Goal: Task Accomplishment & Management: Complete application form

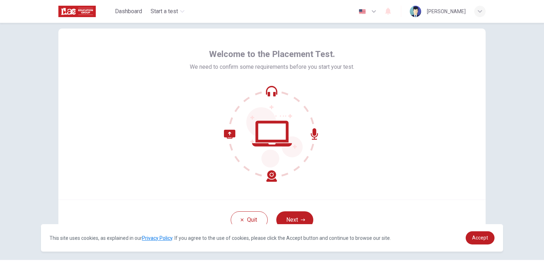
scroll to position [33, 0]
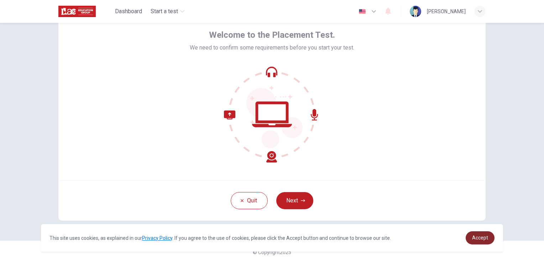
click at [480, 240] on span "Accept" at bounding box center [480, 237] width 16 height 6
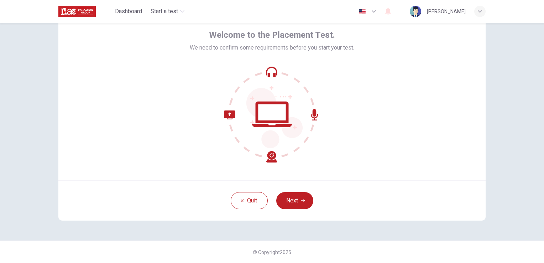
click at [385, 105] on div "Welcome to the Placement Test. We need to confirm some requirements before you …" at bounding box center [271, 94] width 427 height 171
click at [289, 204] on button "Next" at bounding box center [294, 200] width 37 height 17
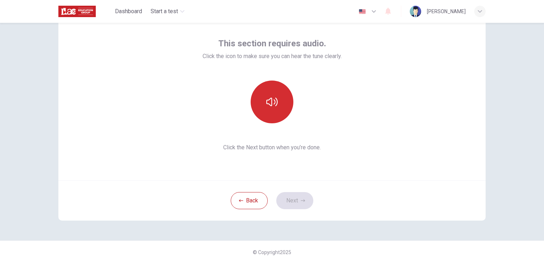
click at [266, 95] on button "button" at bounding box center [272, 101] width 43 height 43
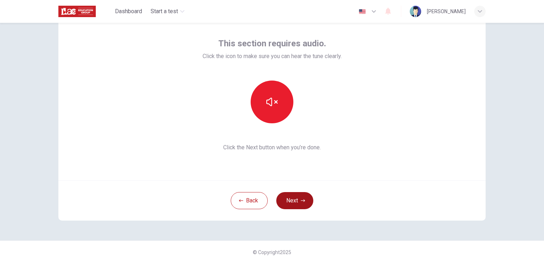
click at [295, 192] on button "Next" at bounding box center [294, 200] width 37 height 17
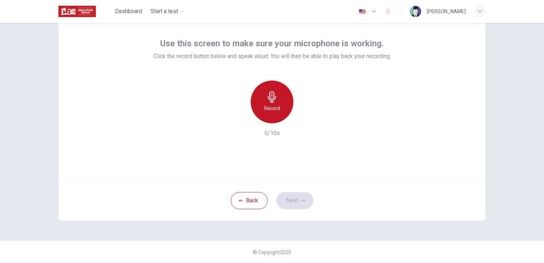
click at [270, 96] on icon "button" at bounding box center [271, 96] width 11 height 11
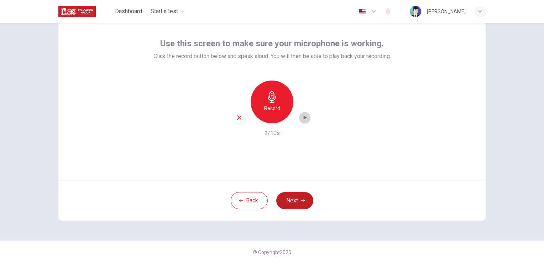
click at [303, 120] on icon "button" at bounding box center [304, 117] width 7 height 7
click at [292, 200] on button "Next" at bounding box center [294, 200] width 37 height 17
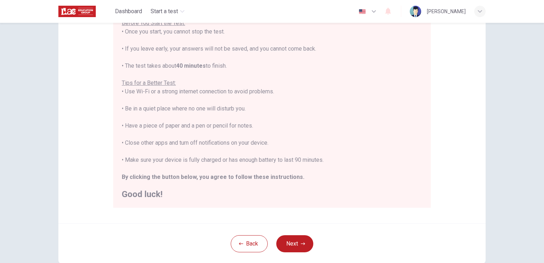
scroll to position [107, 0]
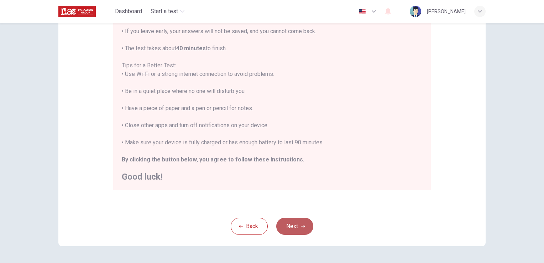
click at [292, 225] on button "Next" at bounding box center [294, 225] width 37 height 17
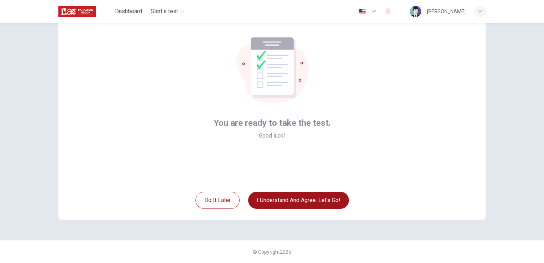
scroll to position [33, 0]
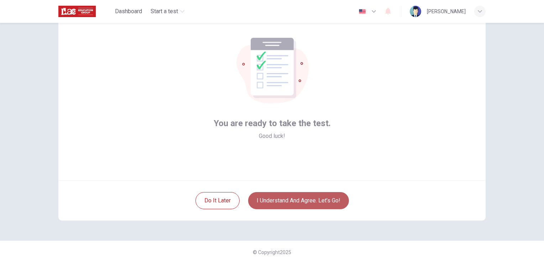
click at [310, 200] on button "I understand and agree. Let’s go!" at bounding box center [298, 200] width 101 height 17
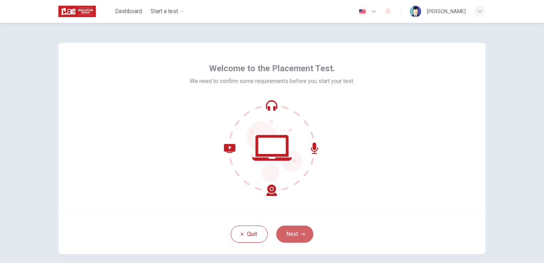
click at [304, 234] on button "Next" at bounding box center [294, 233] width 37 height 17
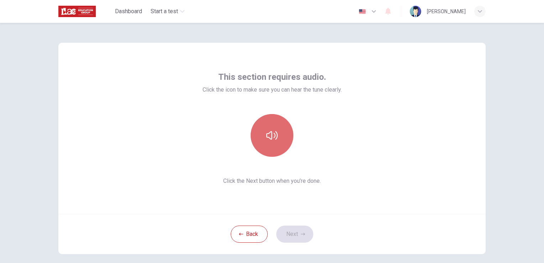
click at [279, 132] on button "button" at bounding box center [272, 135] width 43 height 43
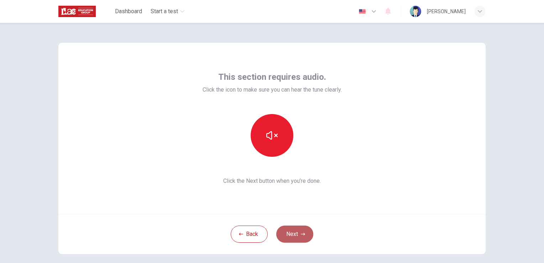
click at [299, 238] on button "Next" at bounding box center [294, 233] width 37 height 17
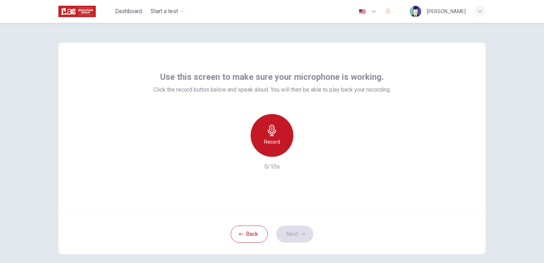
click at [274, 154] on div "Record" at bounding box center [272, 135] width 43 height 43
click at [275, 142] on h6 "Record" at bounding box center [272, 141] width 16 height 9
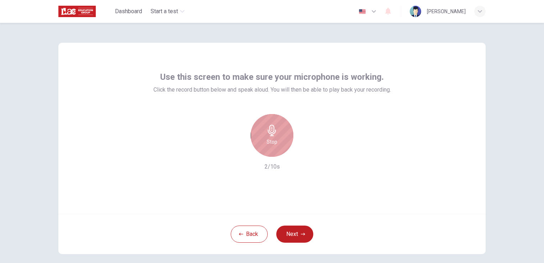
click at [270, 139] on h6 "Stop" at bounding box center [272, 141] width 11 height 9
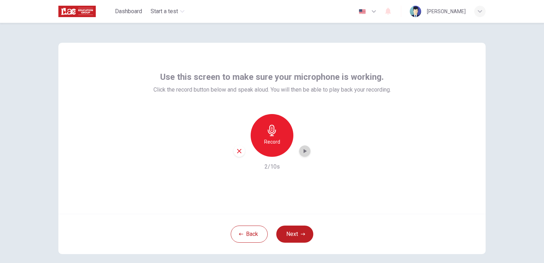
click at [304, 155] on div "button" at bounding box center [304, 150] width 11 height 11
click at [236, 152] on icon "button" at bounding box center [239, 151] width 6 height 6
click at [272, 138] on h6 "Record" at bounding box center [272, 141] width 16 height 9
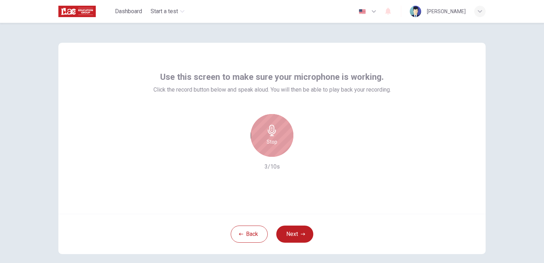
click at [270, 135] on icon "button" at bounding box center [272, 130] width 8 height 11
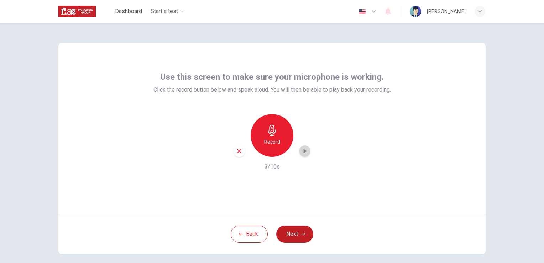
click at [304, 152] on icon "button" at bounding box center [304, 150] width 7 height 7
click at [269, 120] on div "Record" at bounding box center [272, 135] width 43 height 43
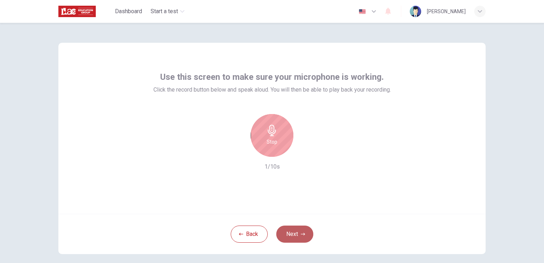
click at [292, 231] on button "Next" at bounding box center [294, 233] width 37 height 17
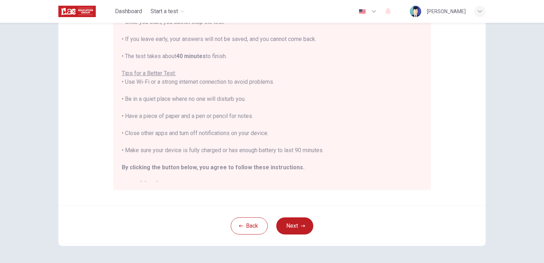
scroll to position [133, 0]
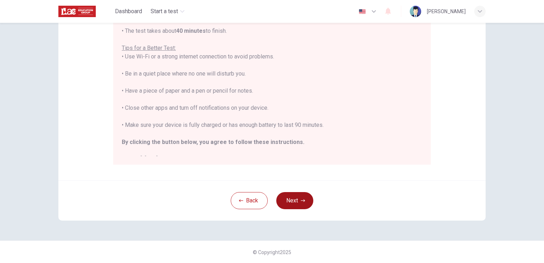
click at [293, 199] on button "Next" at bounding box center [294, 200] width 37 height 17
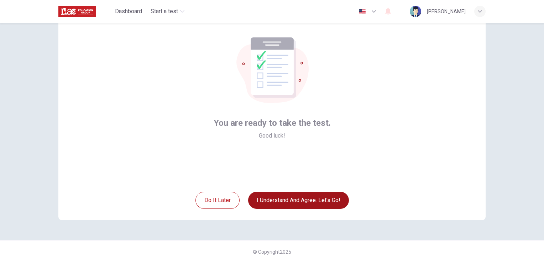
scroll to position [33, 0]
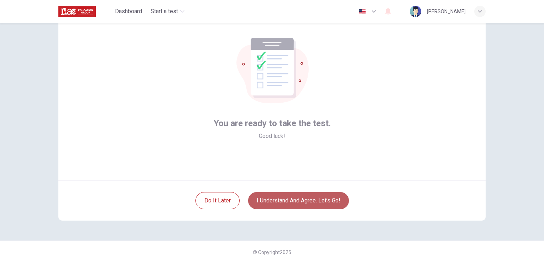
click at [293, 199] on button "I understand and agree. Let’s go!" at bounding box center [298, 200] width 101 height 17
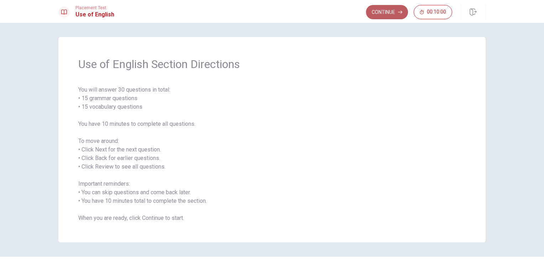
click at [389, 12] on button "Continue" at bounding box center [387, 12] width 42 height 14
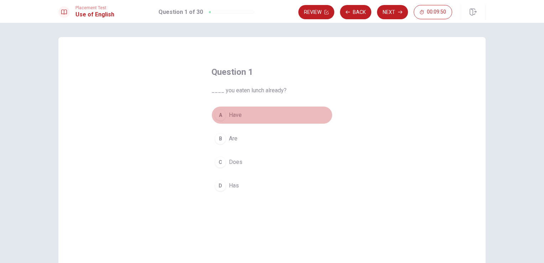
click at [221, 117] on div "A" at bounding box center [220, 114] width 11 height 11
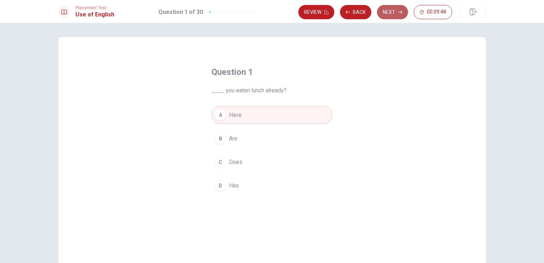
click at [399, 14] on icon "button" at bounding box center [400, 12] width 4 height 4
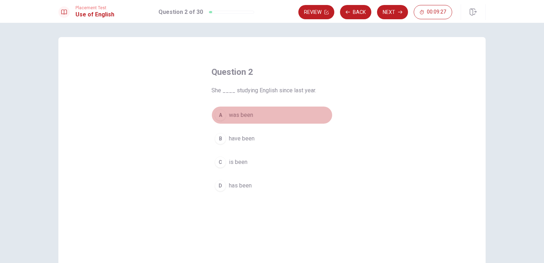
click at [220, 115] on div "A" at bounding box center [220, 114] width 11 height 11
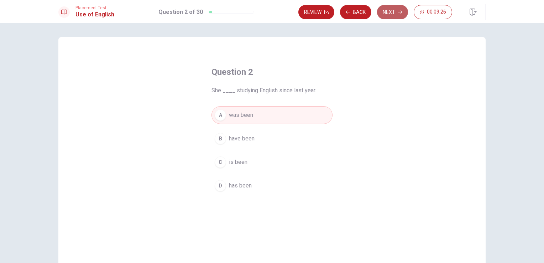
click at [391, 11] on button "Next" at bounding box center [392, 12] width 31 height 14
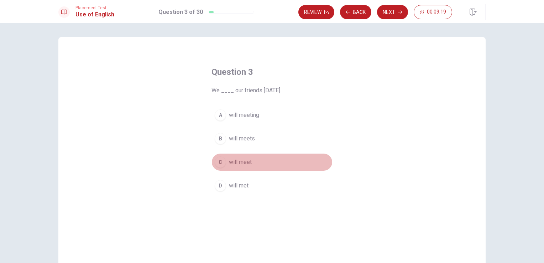
click at [222, 160] on div "C" at bounding box center [220, 161] width 11 height 11
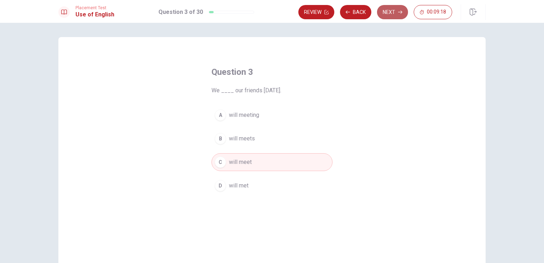
click at [392, 17] on button "Next" at bounding box center [392, 12] width 31 height 14
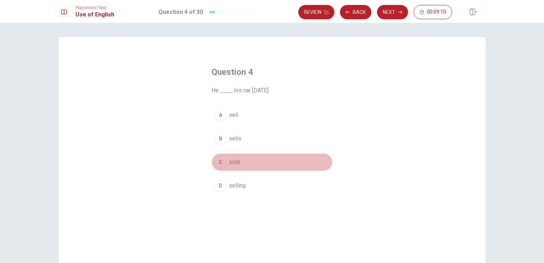
click at [220, 162] on div "C" at bounding box center [220, 161] width 11 height 11
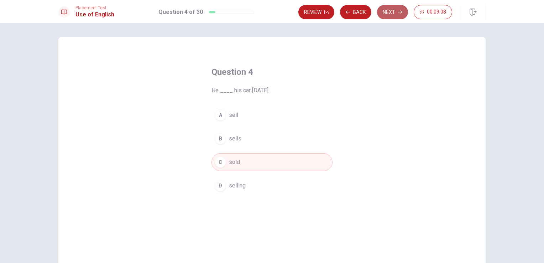
click at [393, 8] on button "Next" at bounding box center [392, 12] width 31 height 14
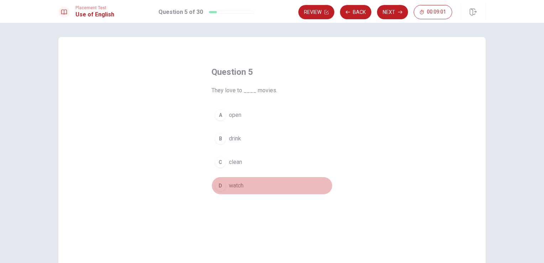
click at [222, 187] on div "D" at bounding box center [220, 185] width 11 height 11
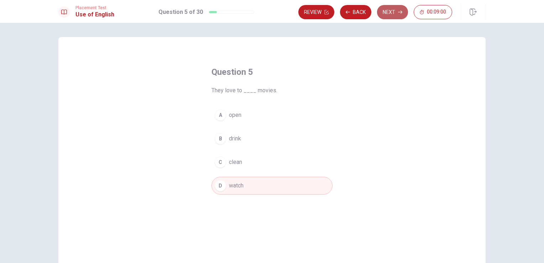
click at [387, 17] on button "Next" at bounding box center [392, 12] width 31 height 14
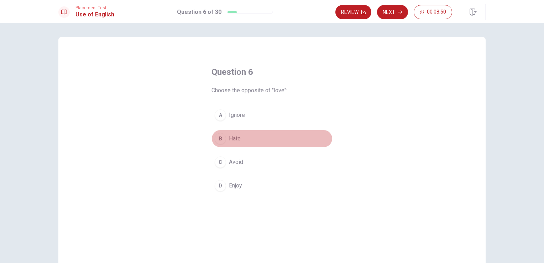
click at [215, 139] on div "B" at bounding box center [220, 138] width 11 height 11
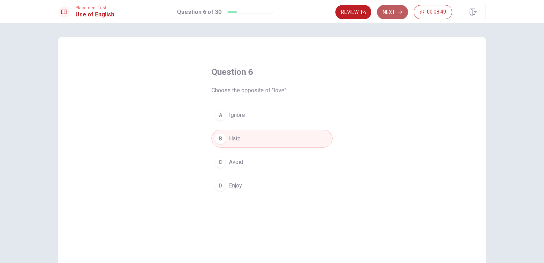
click at [391, 13] on button "Next" at bounding box center [392, 12] width 31 height 14
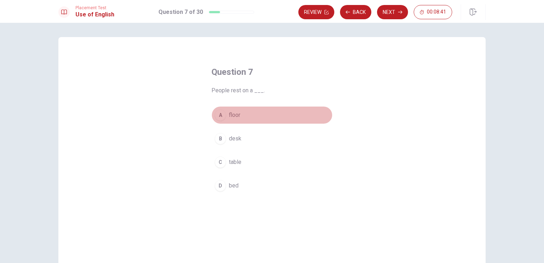
click at [216, 116] on div "A" at bounding box center [220, 114] width 11 height 11
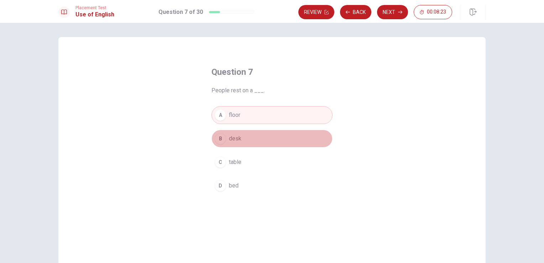
click at [218, 140] on div "B" at bounding box center [220, 138] width 11 height 11
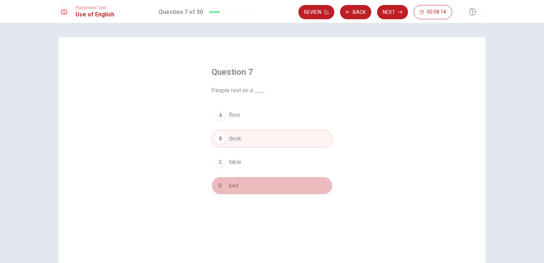
click at [223, 183] on div "D" at bounding box center [220, 185] width 11 height 11
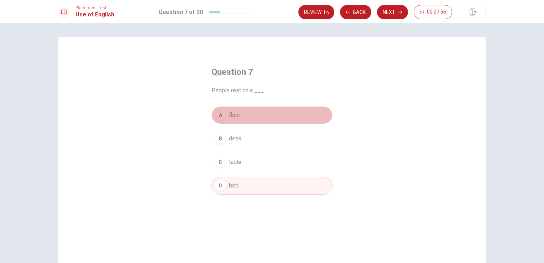
click at [218, 112] on div "A" at bounding box center [220, 114] width 11 height 11
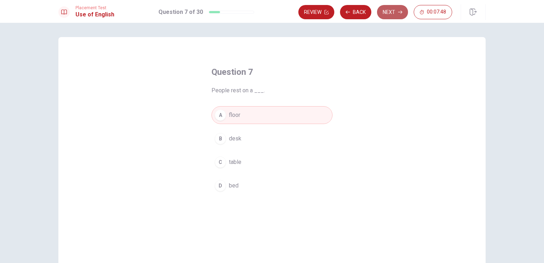
click at [397, 12] on button "Next" at bounding box center [392, 12] width 31 height 14
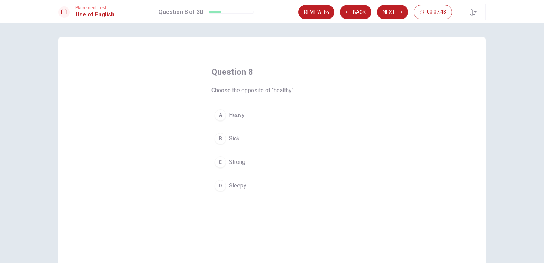
click at [217, 143] on div "B" at bounding box center [220, 138] width 11 height 11
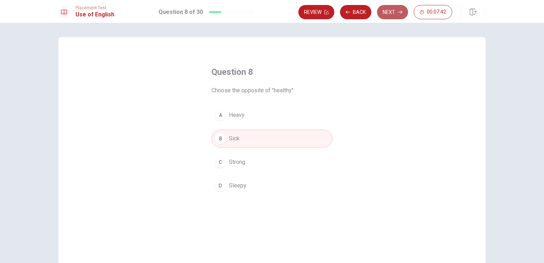
click at [384, 16] on button "Next" at bounding box center [392, 12] width 31 height 14
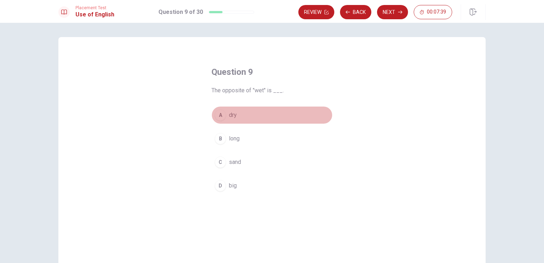
click at [215, 114] on div "A" at bounding box center [220, 114] width 11 height 11
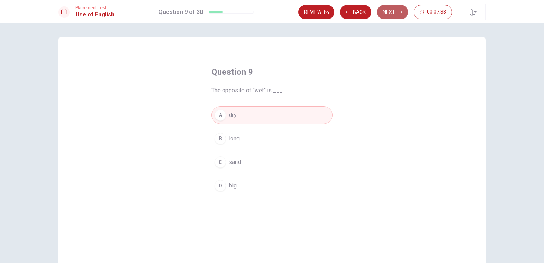
click at [386, 14] on button "Next" at bounding box center [392, 12] width 31 height 14
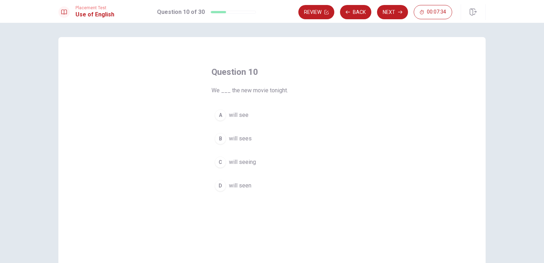
click at [222, 118] on div "A" at bounding box center [220, 114] width 11 height 11
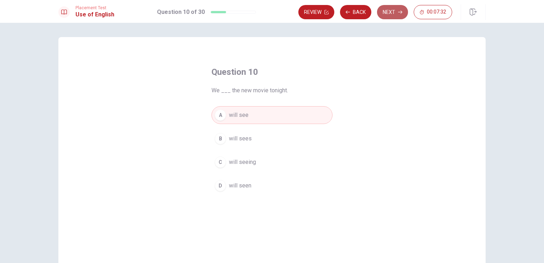
click at [389, 15] on button "Next" at bounding box center [392, 12] width 31 height 14
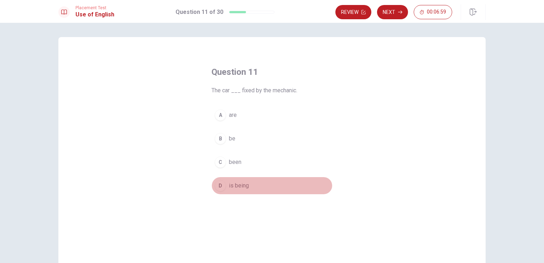
click at [217, 186] on div "D" at bounding box center [220, 185] width 11 height 11
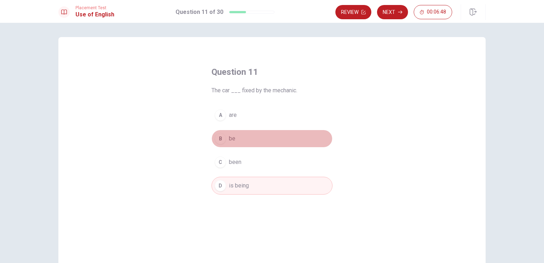
click at [218, 134] on div "B" at bounding box center [220, 138] width 11 height 11
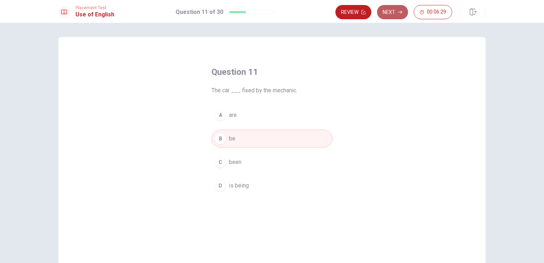
click at [392, 15] on button "Next" at bounding box center [392, 12] width 31 height 14
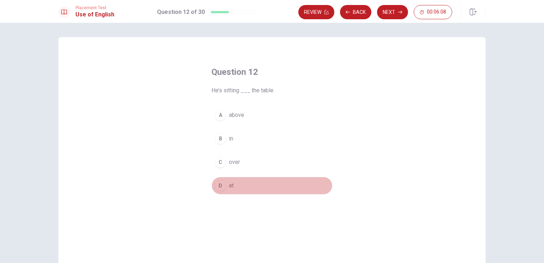
click at [218, 186] on div "D" at bounding box center [220, 185] width 11 height 11
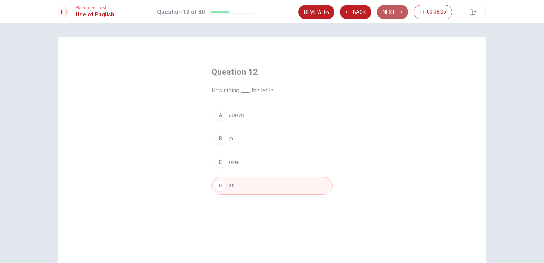
click at [387, 11] on button "Next" at bounding box center [392, 12] width 31 height 14
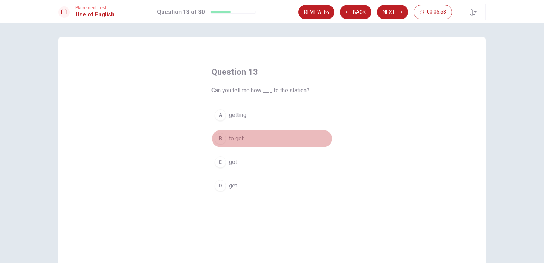
click at [215, 139] on div "B" at bounding box center [220, 138] width 11 height 11
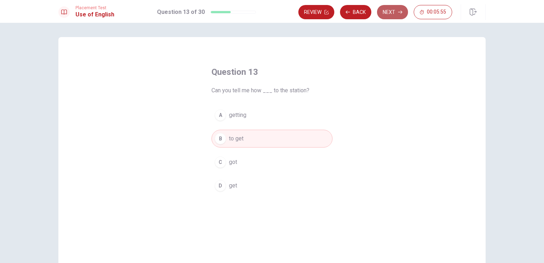
click at [394, 10] on button "Next" at bounding box center [392, 12] width 31 height 14
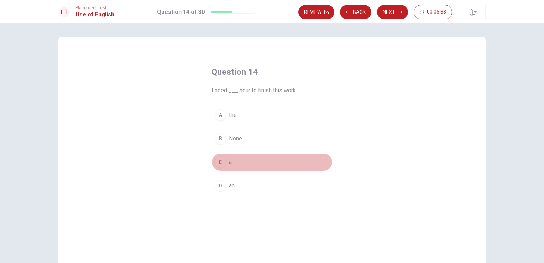
click at [219, 159] on div "C" at bounding box center [220, 161] width 11 height 11
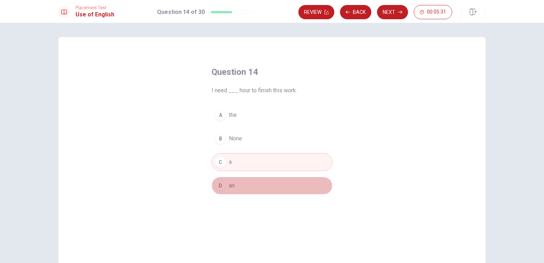
click at [221, 185] on div "D" at bounding box center [220, 185] width 11 height 11
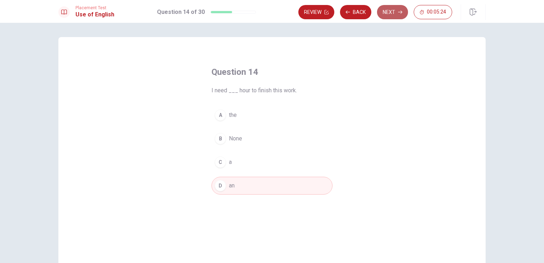
click at [394, 10] on button "Next" at bounding box center [392, 12] width 31 height 14
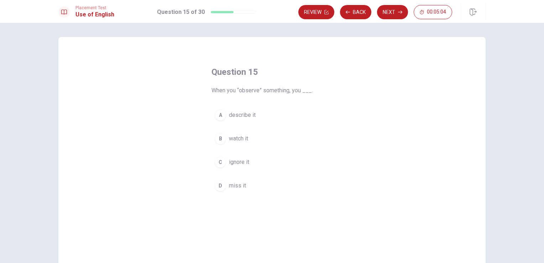
click at [217, 115] on div "A" at bounding box center [220, 114] width 11 height 11
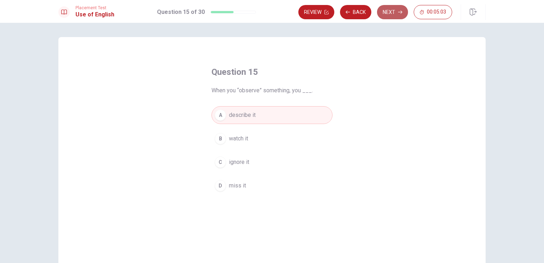
click at [385, 13] on button "Next" at bounding box center [392, 12] width 31 height 14
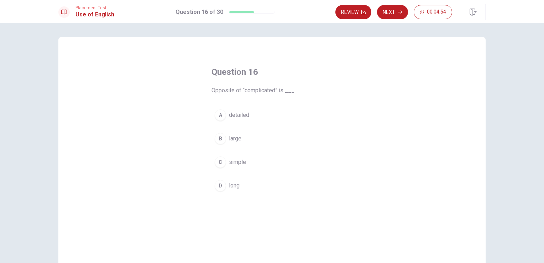
click at [218, 157] on div "C" at bounding box center [220, 161] width 11 height 11
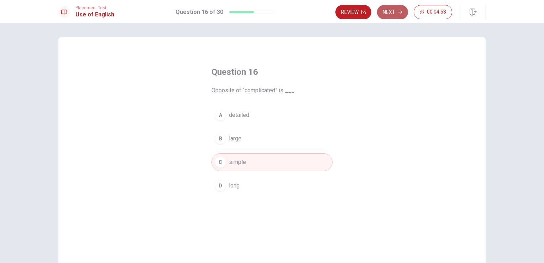
click at [387, 11] on button "Next" at bounding box center [392, 12] width 31 height 14
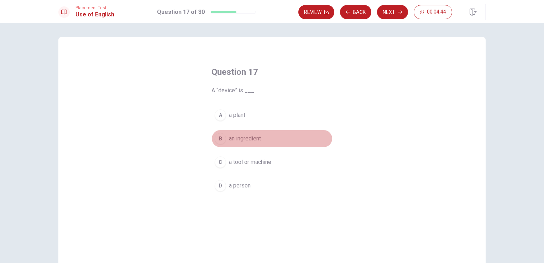
click at [217, 141] on div "B" at bounding box center [220, 138] width 11 height 11
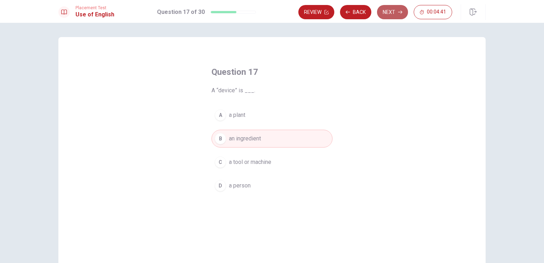
click at [397, 10] on button "Next" at bounding box center [392, 12] width 31 height 14
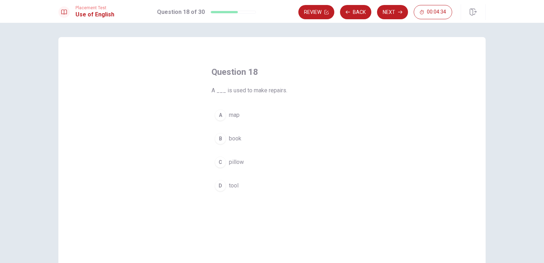
drag, startPoint x: 266, startPoint y: 92, endPoint x: 285, endPoint y: 91, distance: 19.2
click at [285, 91] on span "A ___ is used to make repairs." at bounding box center [271, 90] width 121 height 9
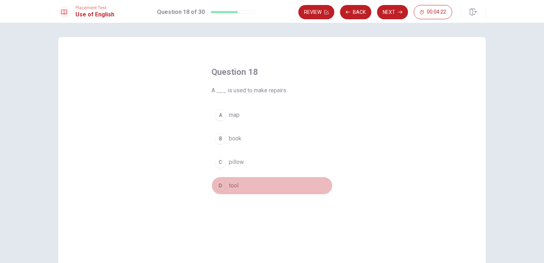
click at [223, 184] on div "D" at bounding box center [220, 185] width 11 height 11
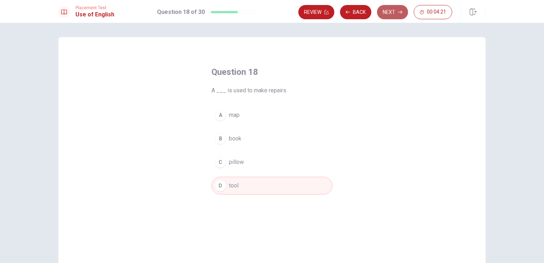
click at [383, 10] on button "Next" at bounding box center [392, 12] width 31 height 14
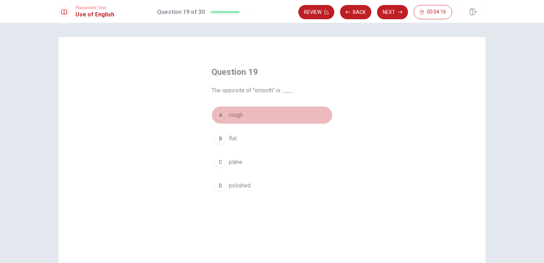
click at [218, 118] on div "A" at bounding box center [220, 114] width 11 height 11
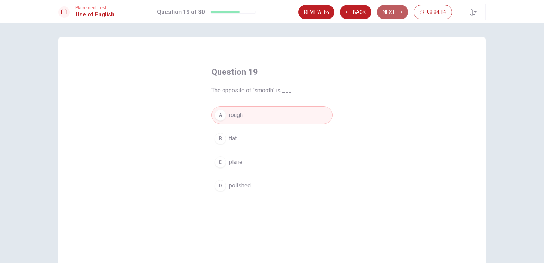
click at [389, 16] on button "Next" at bounding box center [392, 12] width 31 height 14
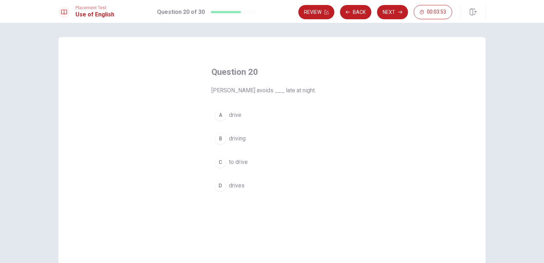
click at [220, 138] on div "B" at bounding box center [220, 138] width 11 height 11
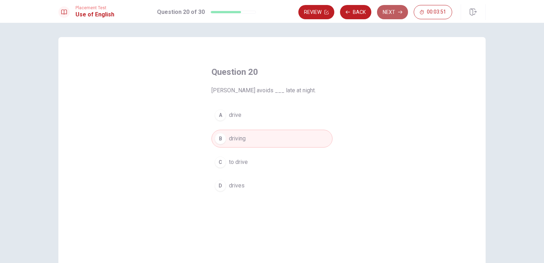
click at [384, 14] on button "Next" at bounding box center [392, 12] width 31 height 14
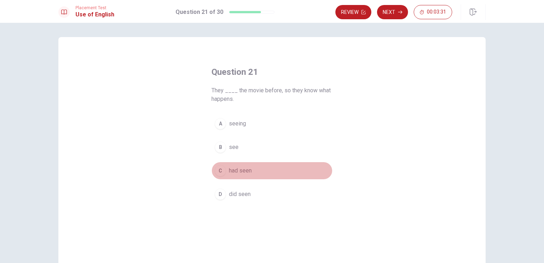
click at [219, 172] on div "C" at bounding box center [220, 170] width 11 height 11
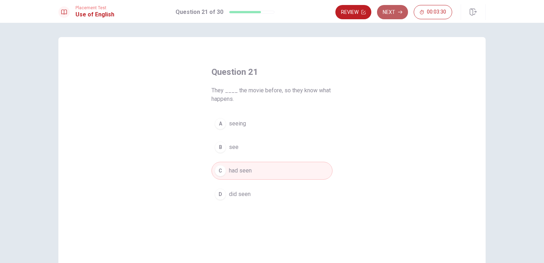
click at [395, 14] on button "Next" at bounding box center [392, 12] width 31 height 14
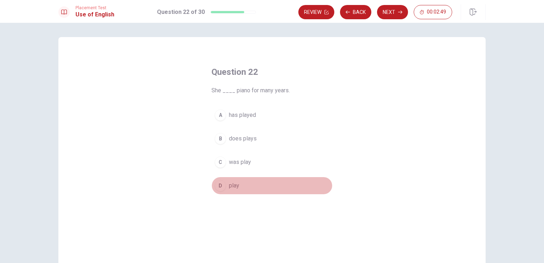
click at [221, 181] on div "D" at bounding box center [220, 185] width 11 height 11
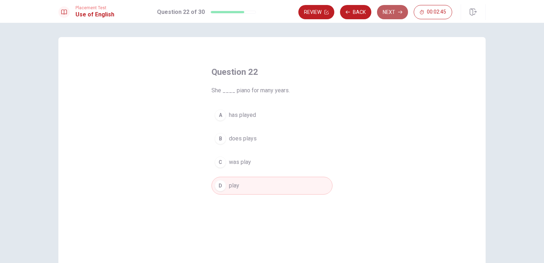
click at [391, 12] on button "Next" at bounding box center [392, 12] width 31 height 14
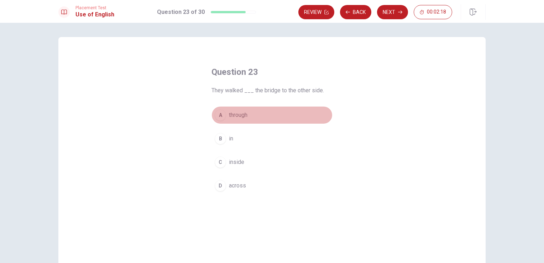
click at [219, 117] on div "A" at bounding box center [220, 114] width 11 height 11
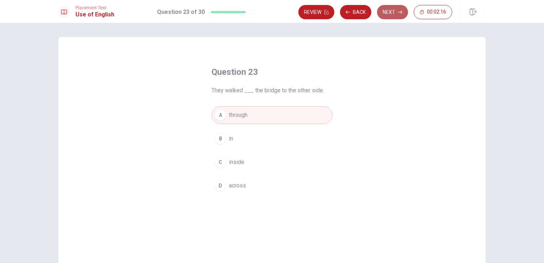
click at [391, 14] on button "Next" at bounding box center [392, 12] width 31 height 14
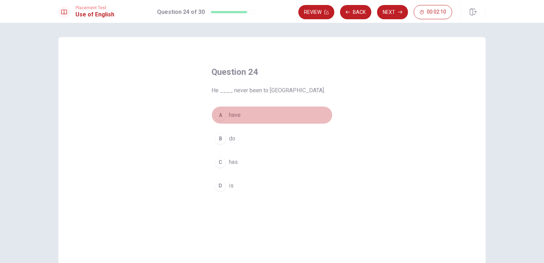
click at [216, 113] on div "A" at bounding box center [220, 114] width 11 height 11
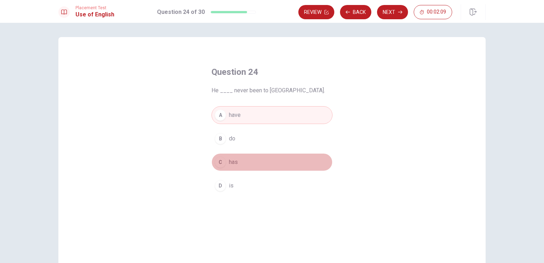
click at [219, 160] on div "C" at bounding box center [220, 161] width 11 height 11
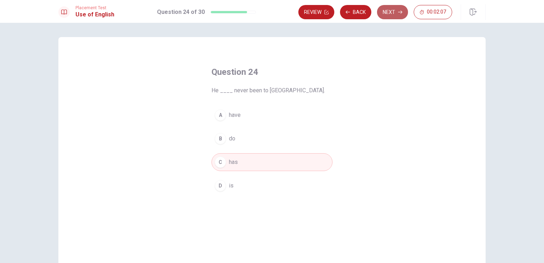
click at [390, 15] on button "Next" at bounding box center [392, 12] width 31 height 14
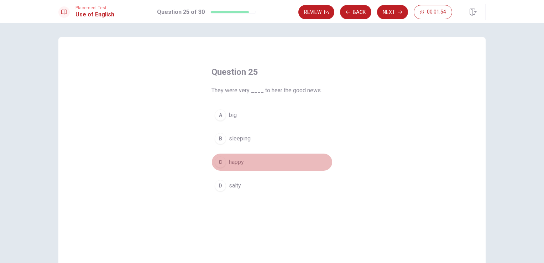
click at [217, 160] on div "C" at bounding box center [220, 161] width 11 height 11
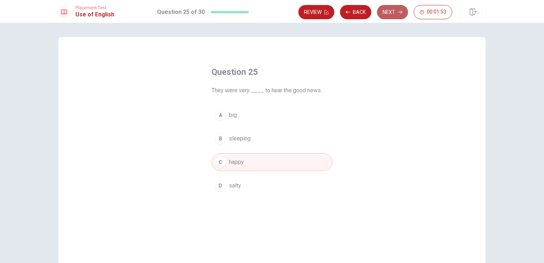
click at [396, 16] on button "Next" at bounding box center [392, 12] width 31 height 14
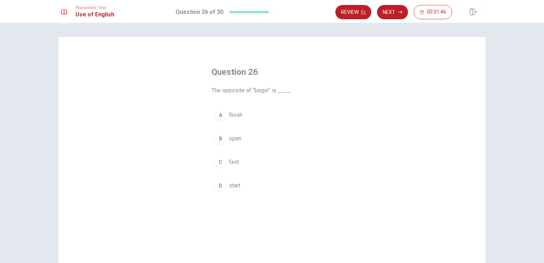
click at [218, 110] on div "A" at bounding box center [220, 114] width 11 height 11
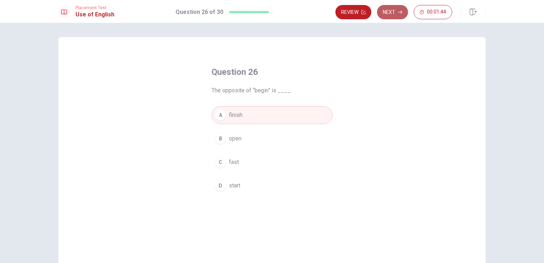
click at [398, 11] on icon "button" at bounding box center [400, 12] width 4 height 4
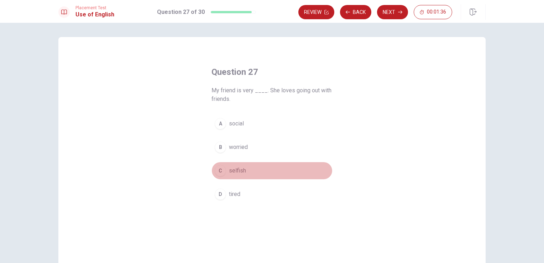
click at [219, 169] on div "C" at bounding box center [220, 170] width 11 height 11
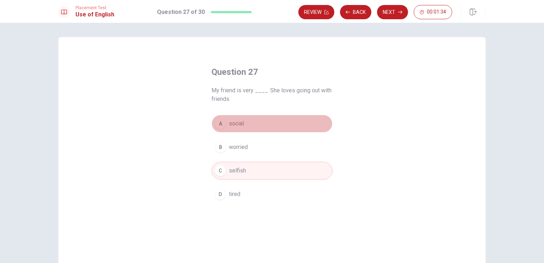
click at [217, 122] on div "A" at bounding box center [220, 123] width 11 height 11
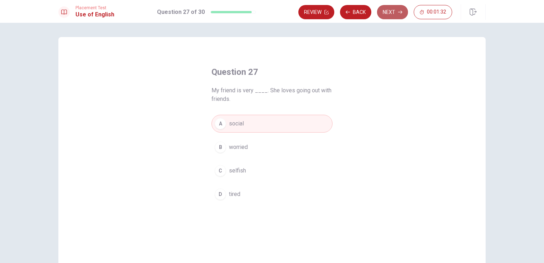
click at [396, 14] on button "Next" at bounding box center [392, 12] width 31 height 14
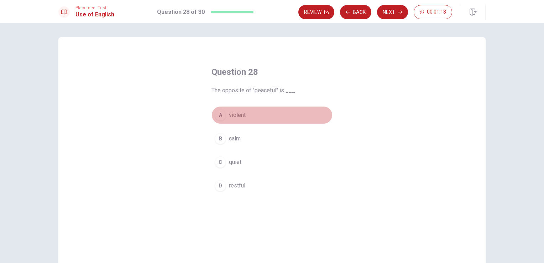
click at [215, 112] on div "A" at bounding box center [220, 114] width 11 height 11
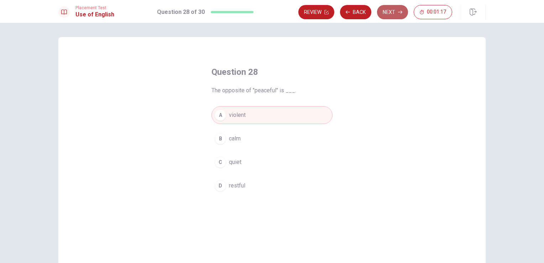
click at [390, 9] on button "Next" at bounding box center [392, 12] width 31 height 14
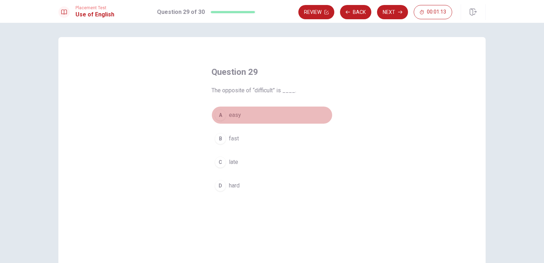
click at [219, 118] on div "A" at bounding box center [220, 114] width 11 height 11
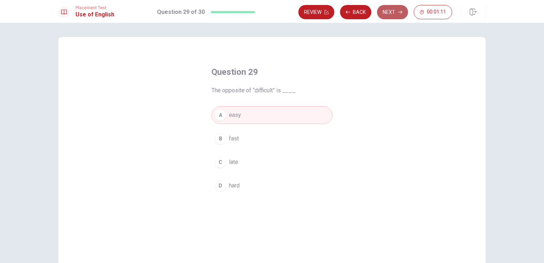
click at [394, 11] on button "Next" at bounding box center [392, 12] width 31 height 14
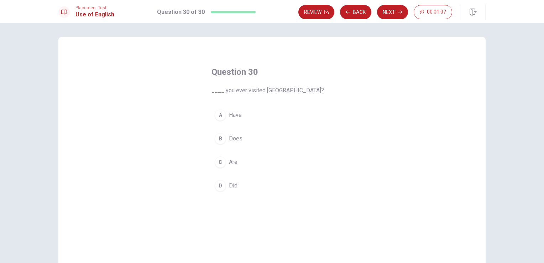
click at [218, 117] on div "A" at bounding box center [220, 114] width 11 height 11
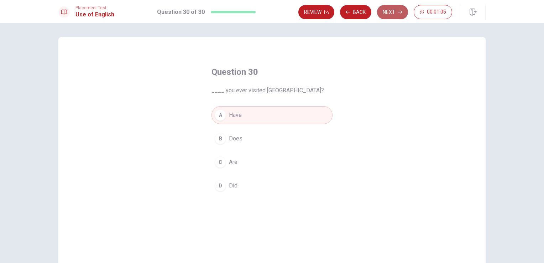
click at [391, 17] on button "Next" at bounding box center [392, 12] width 31 height 14
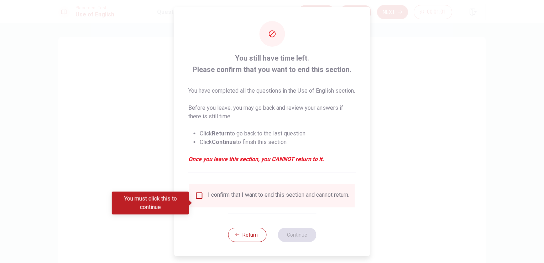
click at [196, 200] on input "You must click this to continue" at bounding box center [199, 195] width 9 height 9
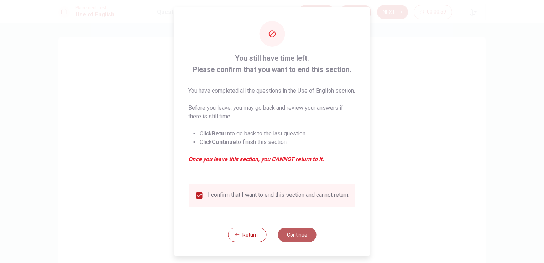
click at [297, 242] on button "Continue" at bounding box center [297, 234] width 38 height 14
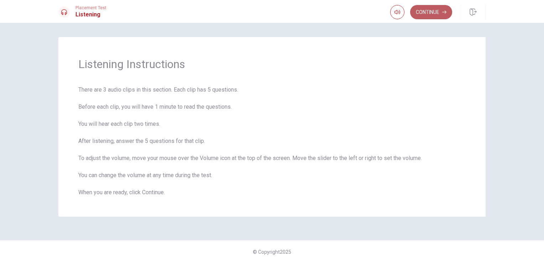
click at [433, 12] on button "Continue" at bounding box center [431, 12] width 42 height 14
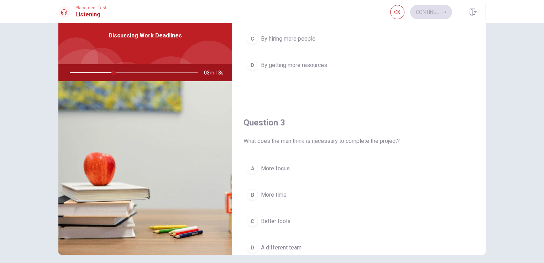
scroll to position [299, 0]
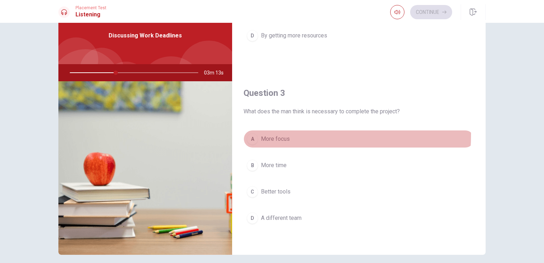
click at [253, 133] on div "A" at bounding box center [252, 138] width 11 height 11
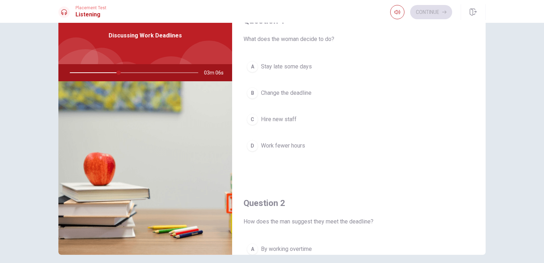
scroll to position [7, 0]
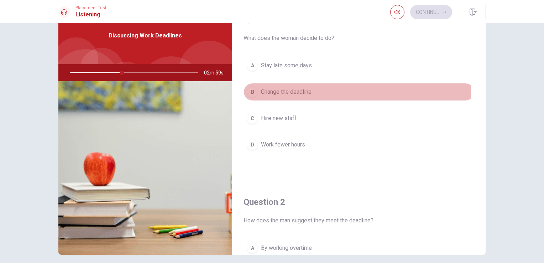
click at [278, 88] on span "Change the deadline" at bounding box center [286, 92] width 51 height 9
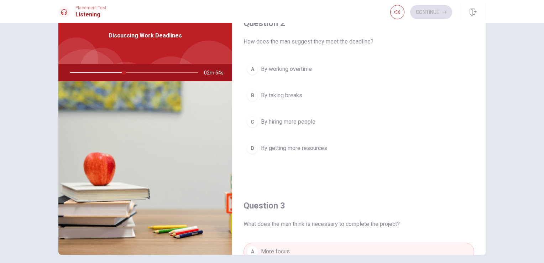
scroll to position [194, 0]
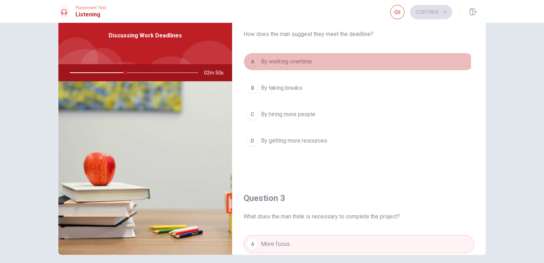
click at [286, 63] on span "By working overtime" at bounding box center [286, 61] width 51 height 9
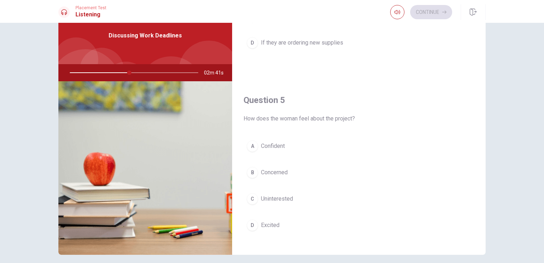
scroll to position [660, 0]
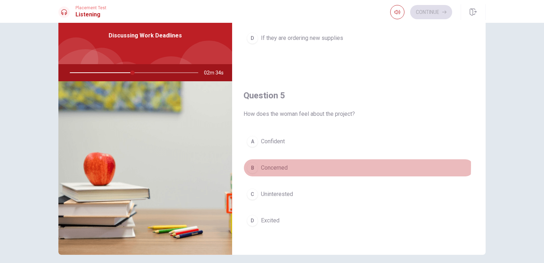
click at [254, 162] on div "B" at bounding box center [252, 167] width 11 height 11
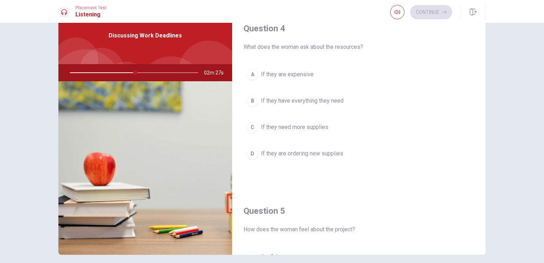
scroll to position [528, 0]
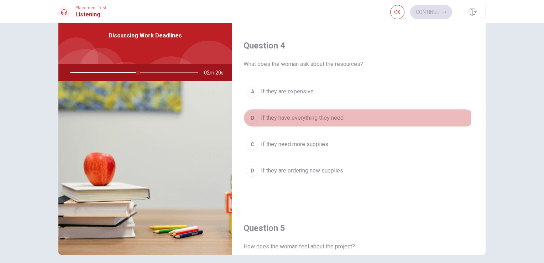
click at [303, 116] on span "If they have everything they need" at bounding box center [302, 118] width 83 height 9
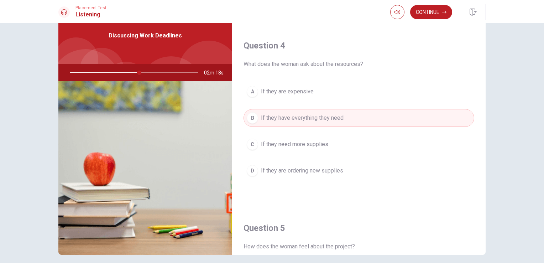
click at [402, 110] on button "B If they have everything they need" at bounding box center [358, 118] width 231 height 18
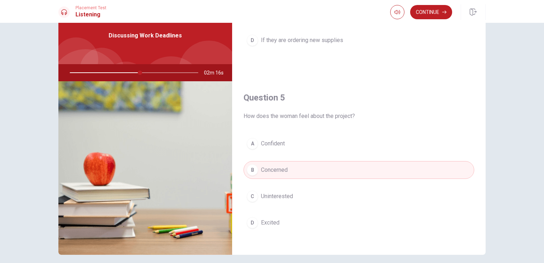
scroll to position [660, 0]
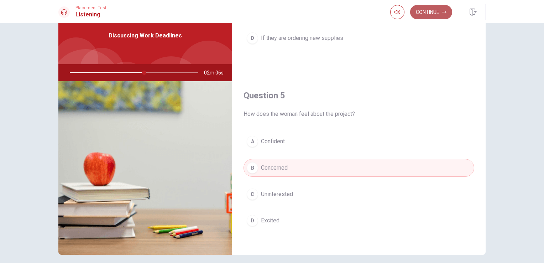
click at [433, 14] on button "Continue" at bounding box center [431, 12] width 42 height 14
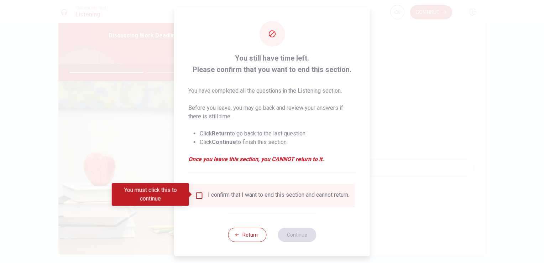
click at [274, 195] on div "I confirm that I want to end this section and cannot return." at bounding box center [278, 195] width 141 height 9
click at [197, 196] on input "You must click this to continue" at bounding box center [199, 195] width 9 height 9
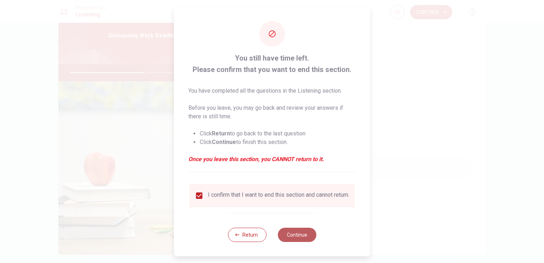
click at [294, 242] on button "Continue" at bounding box center [297, 234] width 38 height 14
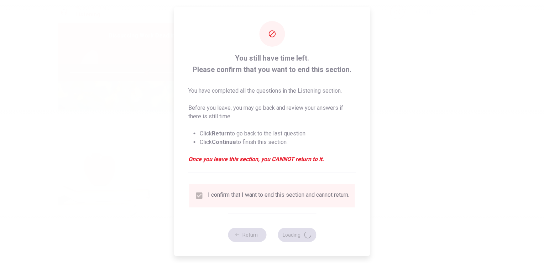
type input "60"
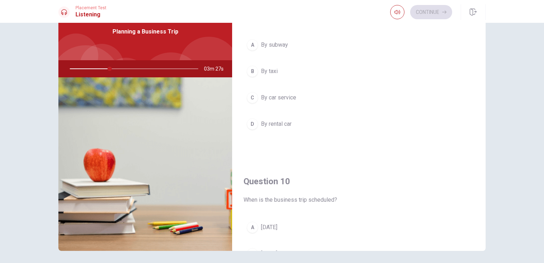
scroll to position [642, 0]
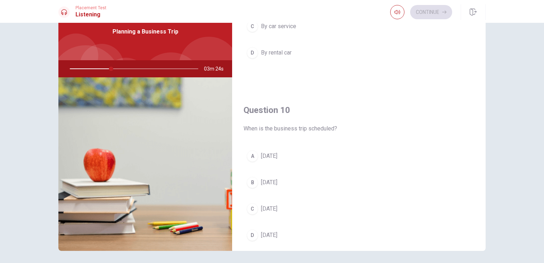
click at [277, 207] on span "Next Thursday" at bounding box center [269, 208] width 16 height 9
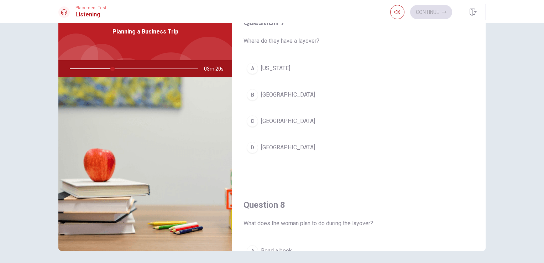
scroll to position [182, 0]
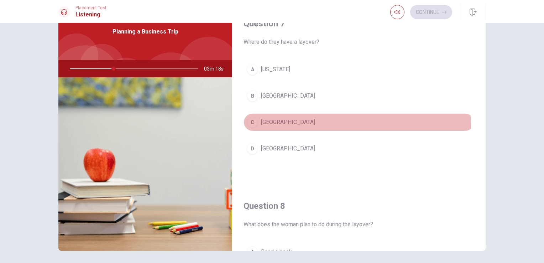
click at [256, 126] on button "C Chicago" at bounding box center [358, 122] width 231 height 18
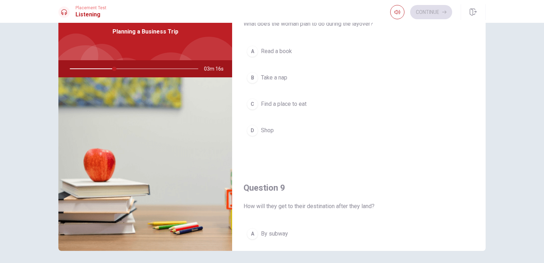
scroll to position [397, 0]
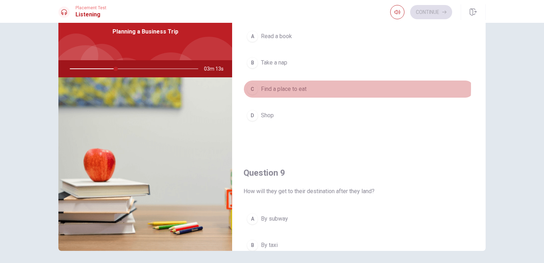
click at [268, 86] on span "Find a place to eat" at bounding box center [284, 89] width 46 height 9
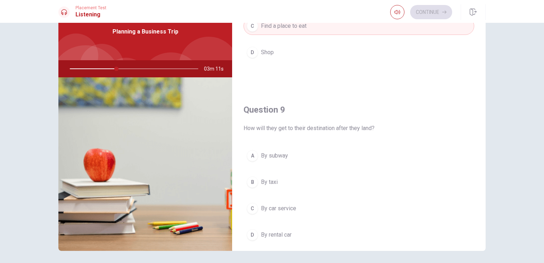
scroll to position [478, 0]
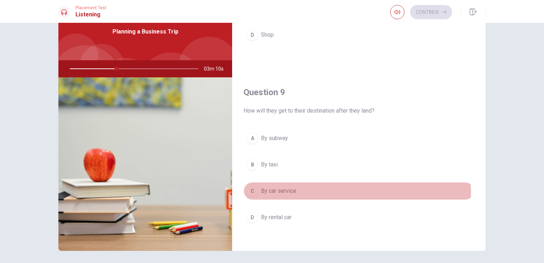
click at [266, 193] on button "C By car service" at bounding box center [358, 191] width 231 height 18
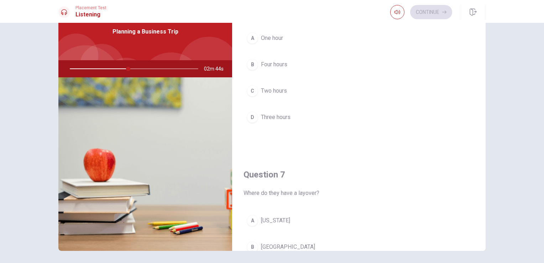
scroll to position [23, 0]
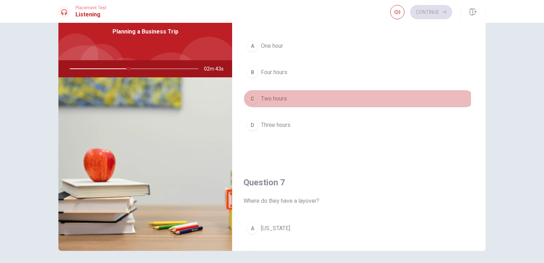
click at [263, 99] on span "Two hours" at bounding box center [274, 98] width 26 height 9
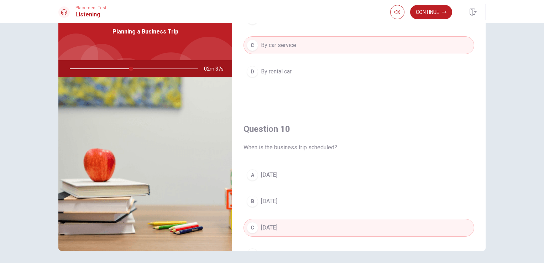
scroll to position [660, 0]
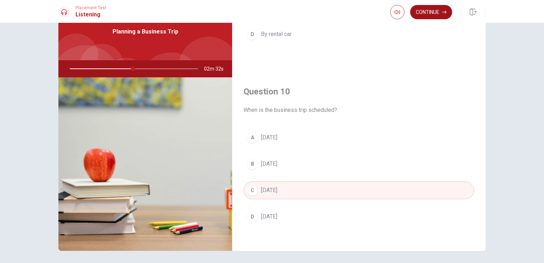
click at [427, 16] on button "Continue" at bounding box center [431, 12] width 42 height 14
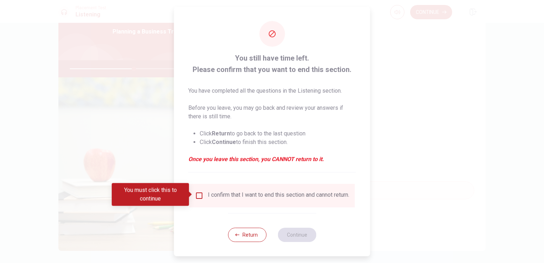
click at [199, 197] on input "You must click this to continue" at bounding box center [199, 195] width 9 height 9
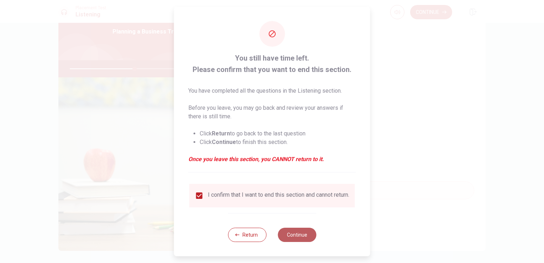
click at [297, 240] on button "Continue" at bounding box center [297, 234] width 38 height 14
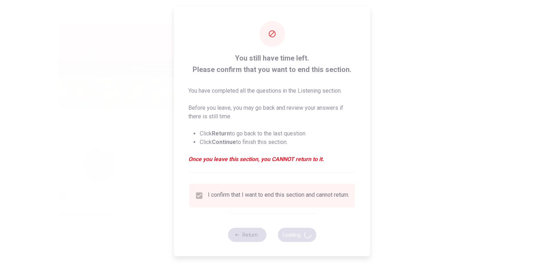
type input "51"
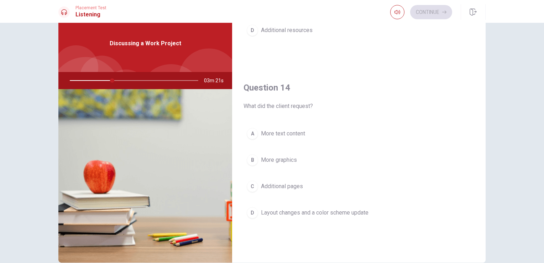
scroll to position [496, 0]
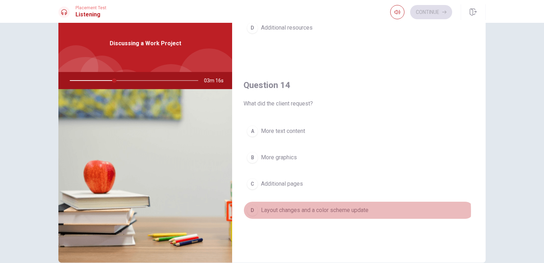
click at [347, 209] on span "Layout changes and a color scheme update" at bounding box center [314, 210] width 107 height 9
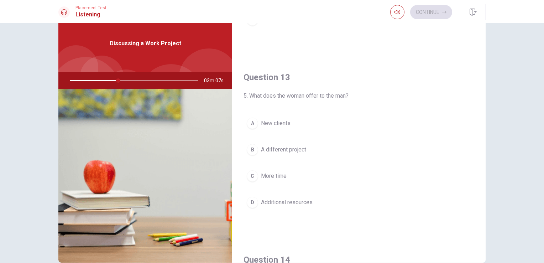
scroll to position [321, 0]
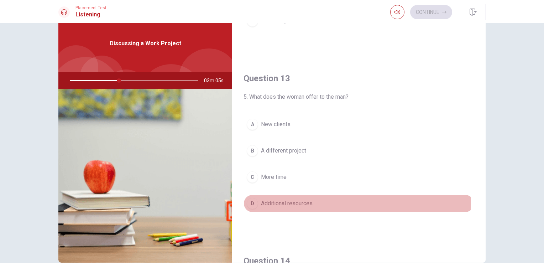
click at [333, 200] on button "D Additional resources" at bounding box center [358, 203] width 231 height 18
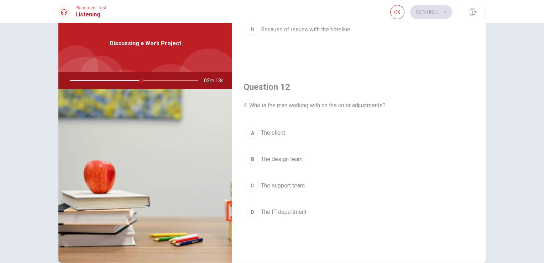
scroll to position [139, 0]
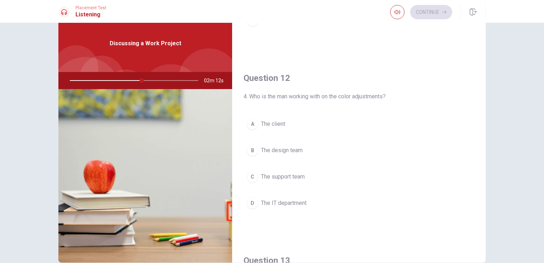
click at [275, 124] on span "The client" at bounding box center [273, 124] width 24 height 9
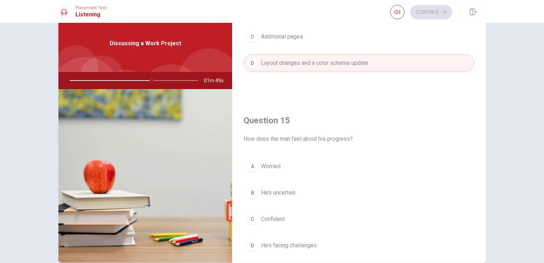
scroll to position [660, 0]
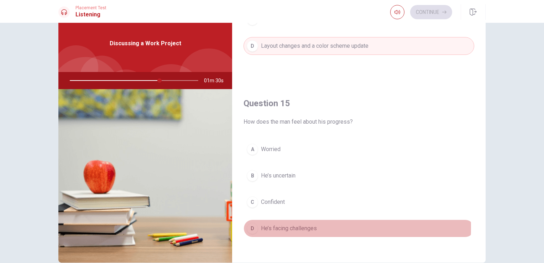
click at [280, 224] on span "He’s facing challenges" at bounding box center [289, 228] width 56 height 9
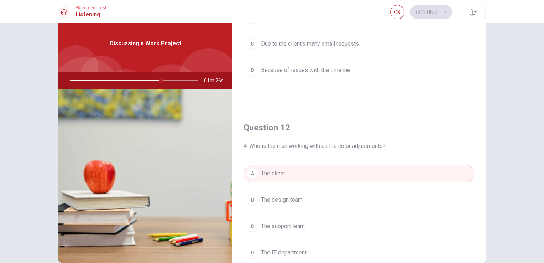
scroll to position [0, 0]
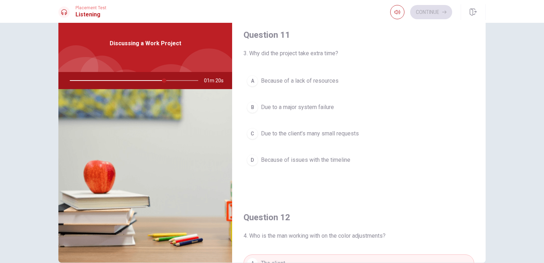
click at [326, 130] on span "Due to the client’s many small requests" at bounding box center [310, 133] width 98 height 9
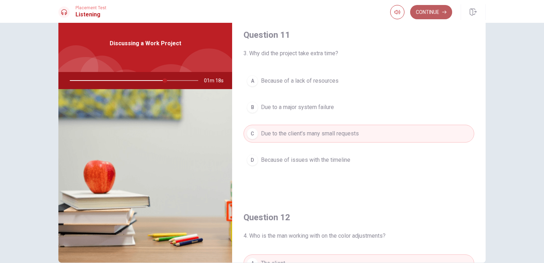
click at [437, 11] on button "Continue" at bounding box center [431, 12] width 42 height 14
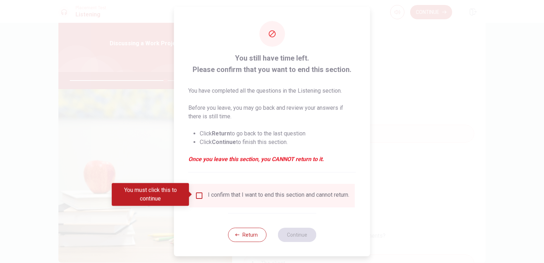
click at [208, 195] on div "I confirm that I want to end this section and cannot return." at bounding box center [278, 195] width 141 height 9
drag, startPoint x: 199, startPoint y: 196, endPoint x: 196, endPoint y: 191, distance: 5.6
click at [196, 191] on input "You must click this to continue" at bounding box center [199, 195] width 9 height 9
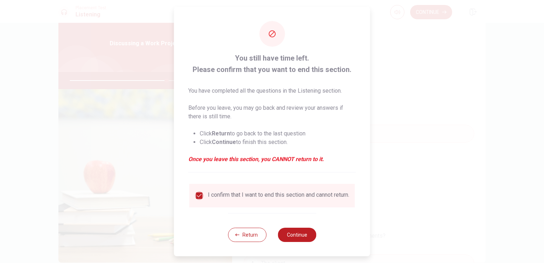
click at [196, 191] on input "checkbox" at bounding box center [199, 195] width 9 height 9
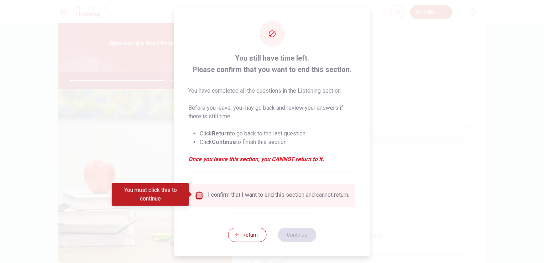
click at [201, 198] on input "You must click this to continue" at bounding box center [199, 195] width 9 height 9
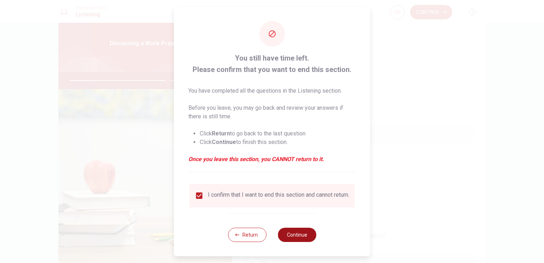
click at [293, 234] on button "Continue" at bounding box center [297, 234] width 38 height 14
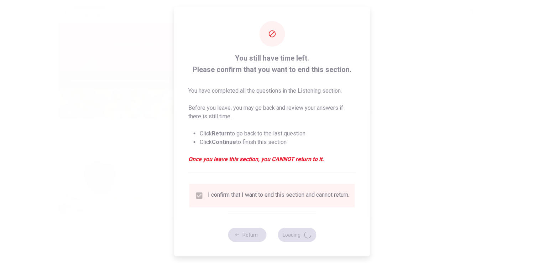
type input "77"
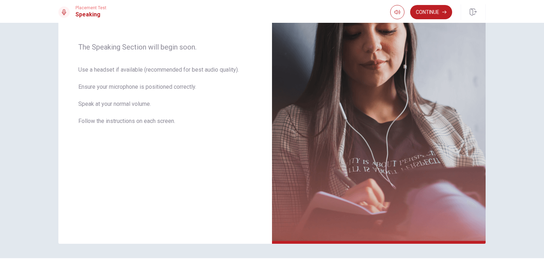
scroll to position [107, 0]
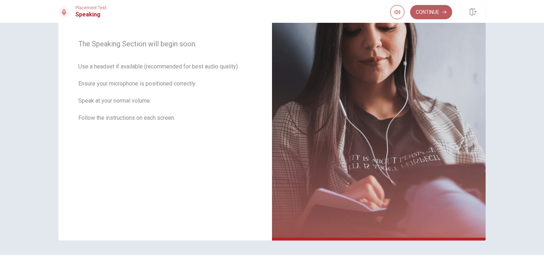
click at [434, 16] on button "Continue" at bounding box center [431, 12] width 42 height 14
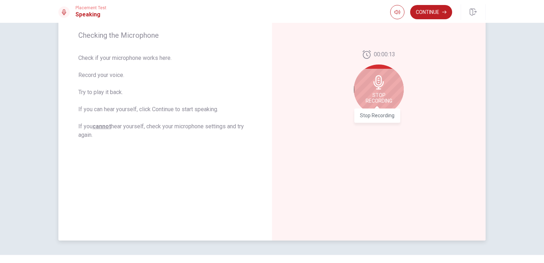
click at [385, 98] on span "Stop Recording" at bounding box center [378, 97] width 27 height 11
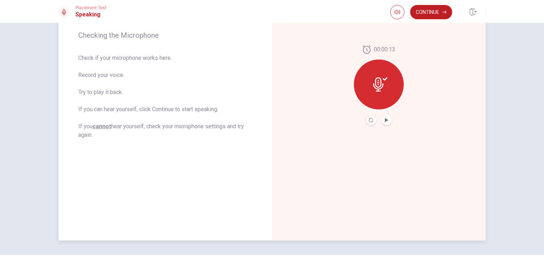
click at [388, 93] on div at bounding box center [379, 84] width 50 height 50
click at [388, 120] on button "Play Audio" at bounding box center [386, 120] width 10 height 10
click at [371, 114] on div "00:00:13" at bounding box center [379, 85] width 50 height 80
click at [370, 117] on button "Record Again" at bounding box center [371, 120] width 10 height 10
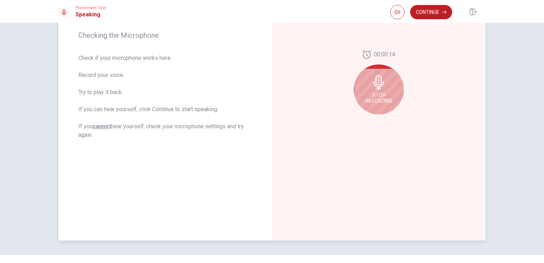
click at [382, 83] on icon at bounding box center [378, 82] width 14 height 14
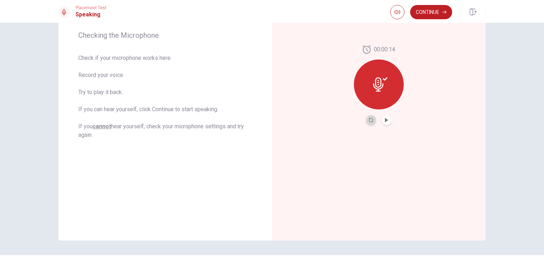
click at [367, 117] on button "Record Again" at bounding box center [371, 120] width 10 height 10
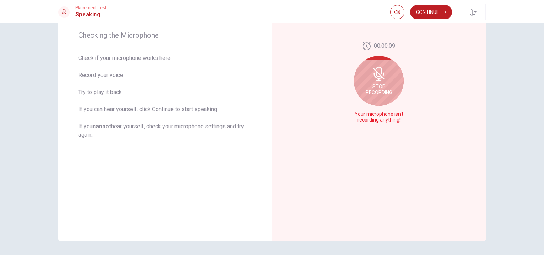
scroll to position [75, 0]
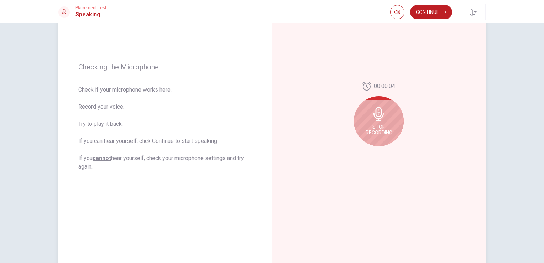
click at [376, 113] on icon at bounding box center [378, 114] width 10 height 14
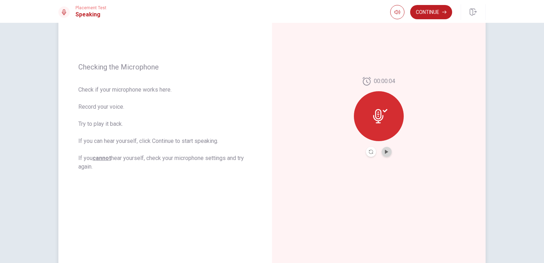
click at [387, 149] on button "Play Audio" at bounding box center [386, 152] width 10 height 10
click at [387, 149] on button "Pause Audio" at bounding box center [386, 152] width 10 height 10
click at [425, 10] on button "Continue" at bounding box center [431, 12] width 42 height 14
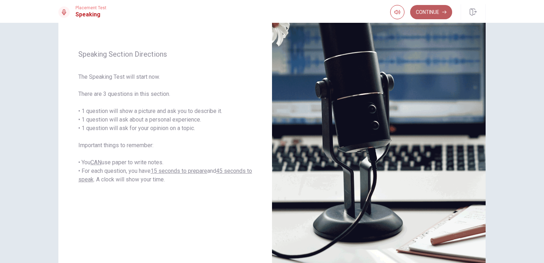
click at [417, 9] on button "Continue" at bounding box center [431, 12] width 42 height 14
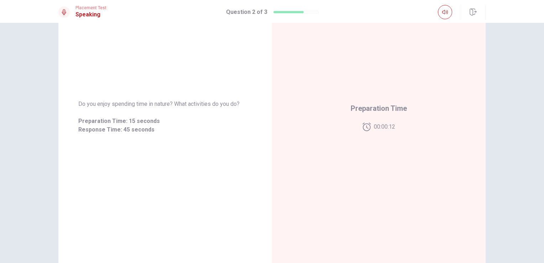
scroll to position [0, 0]
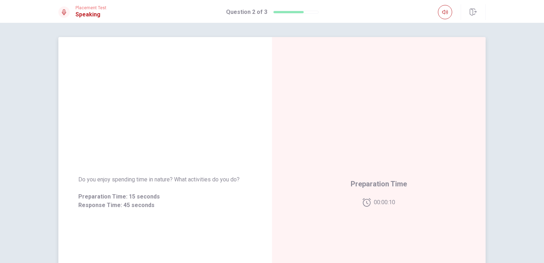
click at [225, 178] on span "Do you enjoy spending time in nature? What activities do you do?" at bounding box center [165, 179] width 174 height 9
click at [214, 123] on div "Do you enjoy spending time in nature? What activities do you do? Preparation Ti…" at bounding box center [165, 192] width 214 height 310
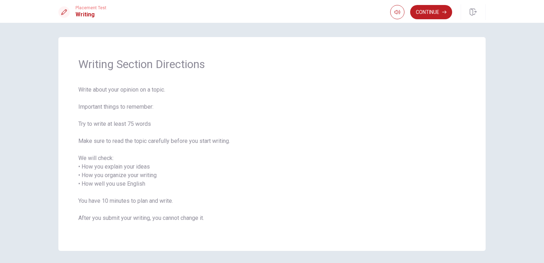
click at [433, 20] on div "Continue" at bounding box center [437, 12] width 95 height 16
click at [431, 19] on div "Continue" at bounding box center [437, 12] width 95 height 16
click at [430, 16] on button "Continue" at bounding box center [431, 12] width 42 height 14
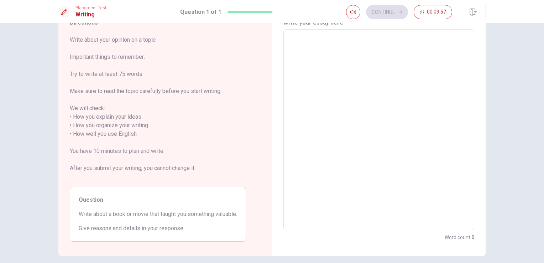
scroll to position [27, 0]
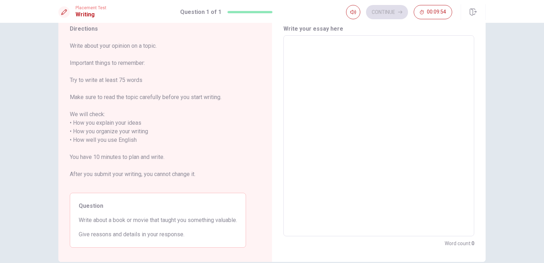
drag, startPoint x: 73, startPoint y: 64, endPoint x: 138, endPoint y: 67, distance: 65.2
click at [138, 67] on span "Write about your opinion on a topic. Important things to remember: Try to write…" at bounding box center [158, 114] width 176 height 145
drag, startPoint x: 78, startPoint y: 223, endPoint x: 124, endPoint y: 234, distance: 47.4
click at [124, 234] on div "Question Write about a book or movie that taught you something valuable. Give r…" at bounding box center [158, 220] width 176 height 55
click at [339, 99] on textarea at bounding box center [378, 135] width 181 height 189
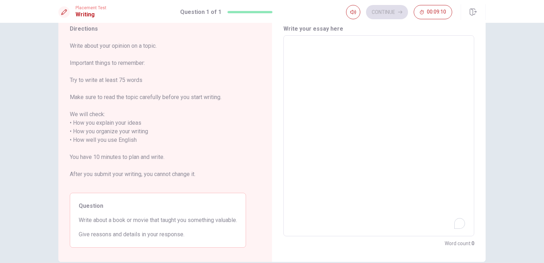
click at [324, 57] on textarea "To enrich screen reader interactions, please activate Accessibility in Grammarl…" at bounding box center [378, 135] width 181 height 189
type textarea "ㅑ"
type textarea "x"
type textarea "i"
type textarea "x"
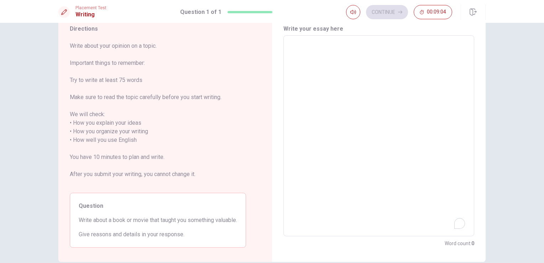
type textarea "I"
type textarea "x"
type textarea "I"
type textarea "x"
type textarea "I w"
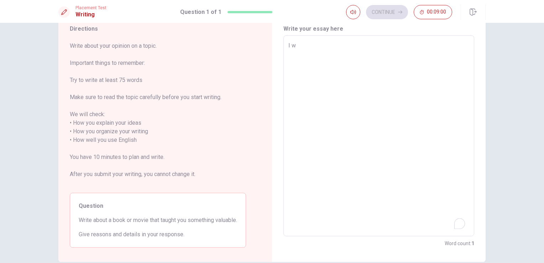
type textarea "x"
type textarea "I wa"
type textarea "x"
type textarea "I wat"
type textarea "x"
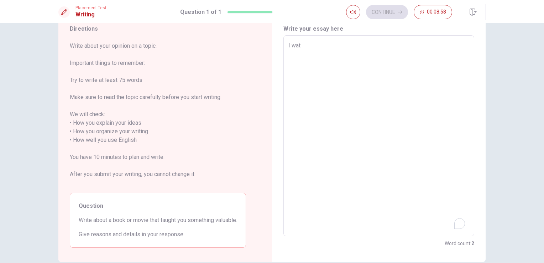
type textarea "I watc"
type textarea "x"
type textarea "I watch"
type textarea "x"
type textarea "I watche"
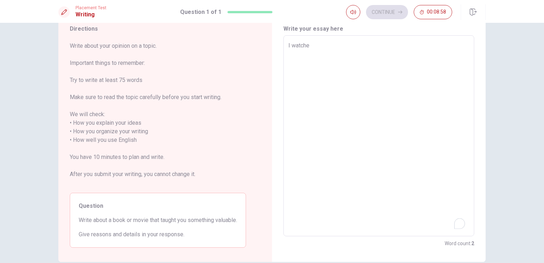
type textarea "x"
type textarea "I watched"
type textarea "x"
type textarea "I watched"
type textarea "x"
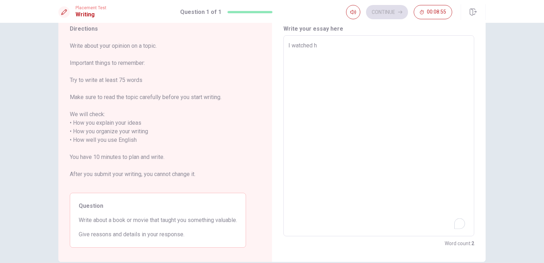
type textarea "I watched hH"
click at [336, 46] on textarea "I watched" at bounding box center [378, 135] width 181 height 189
click at [328, 46] on textarea "I watched" at bounding box center [378, 135] width 181 height 189
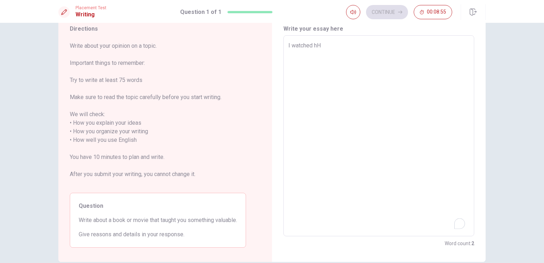
click at [318, 46] on textarea "I watched" at bounding box center [378, 135] width 181 height 189
click at [320, 45] on textarea "I watched" at bounding box center [378, 135] width 181 height 189
click at [326, 51] on textarea "I watched hH" at bounding box center [378, 135] width 181 height 189
type textarea "x"
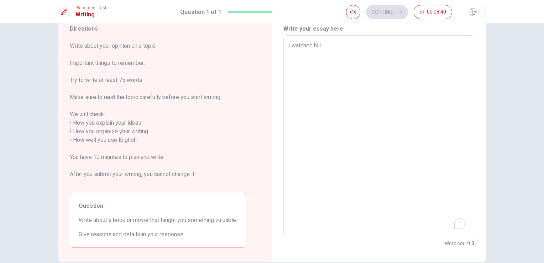
type textarea "I watched h"
type textarea "x"
type textarea "I watched"
type textarea "x"
type textarea "I watched H"
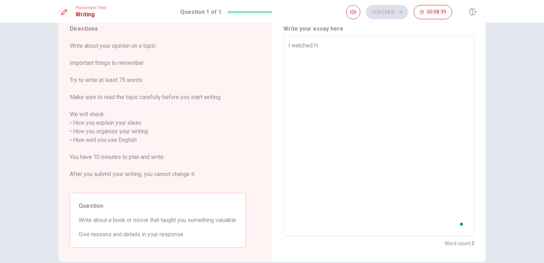
type textarea "x"
type textarea "I watched Hr"
type textarea "x"
type textarea "I watched H"
type textarea "x"
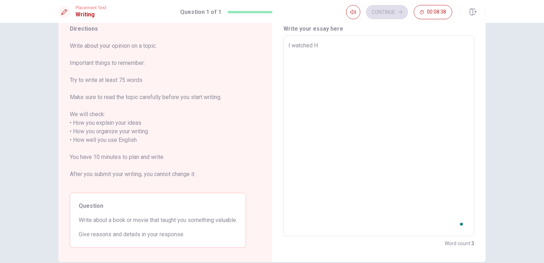
type textarea "I watched Ha"
type textarea "x"
type textarea "I watched Har"
type textarea "x"
type textarea "I watched Harr"
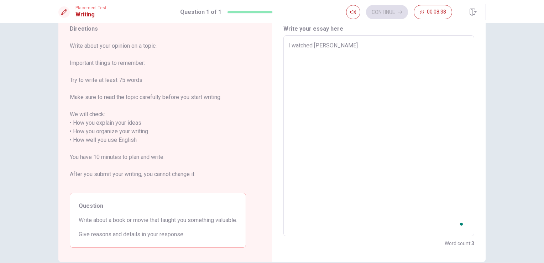
type textarea "x"
type textarea "I watched Harry"
type textarea "x"
type textarea "I watched Harry"
type textarea "x"
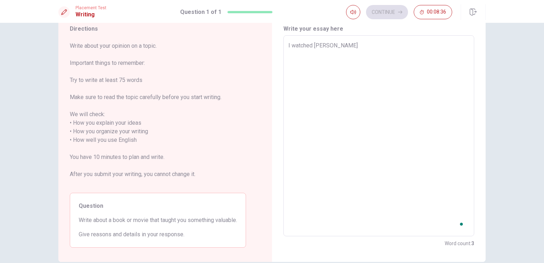
type textarea "I watched Harry P"
type textarea "x"
type textarea "I watched Harry Po"
type textarea "x"
type textarea "I watched Harry Pot"
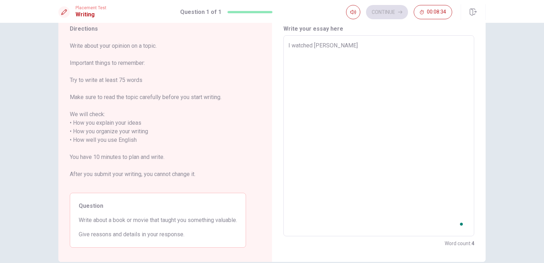
type textarea "x"
type textarea "I watched Harry Pote"
type textarea "x"
type textarea "I watched Harry Poter"
type textarea "x"
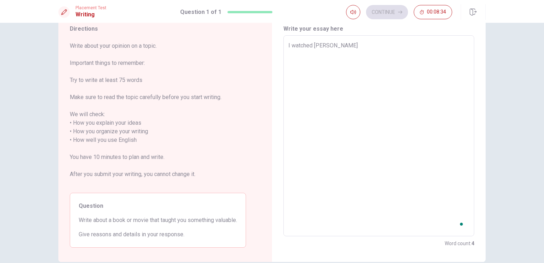
type textarea "I watched Harry Pote"
type textarea "x"
type textarea "I watched Harry Pot"
type textarea "x"
type textarea "I watched Harry Pott"
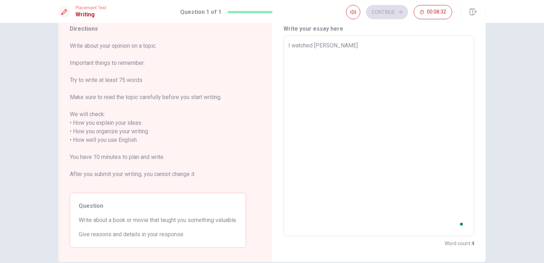
type textarea "x"
type textarea "I watched Harry Potte"
type textarea "x"
type textarea "I watched Harry Potter"
type textarea "x"
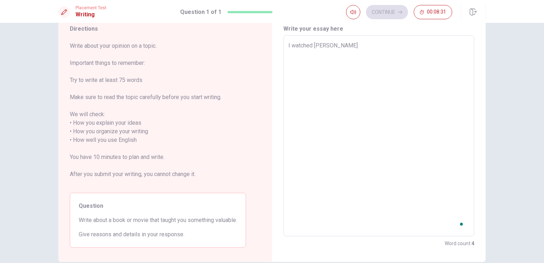
type textarea "I watched Harry Potter."
type textarea "x"
type textarea "I watched Harry Potter."
type textarea "x"
type textarea "I watched Harry Potter. Harry Potter is very"
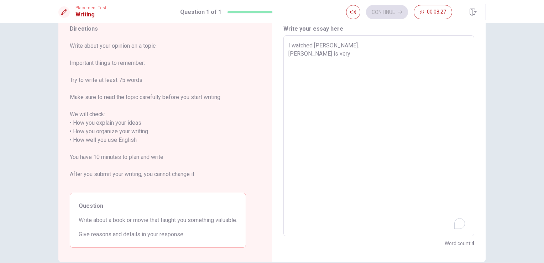
click at [303, 62] on textarea "I watched Harry Potter." at bounding box center [378, 135] width 181 height 189
click at [320, 65] on textarea "I watched Harry Potter. Harry Potter is very" at bounding box center [378, 135] width 181 height 189
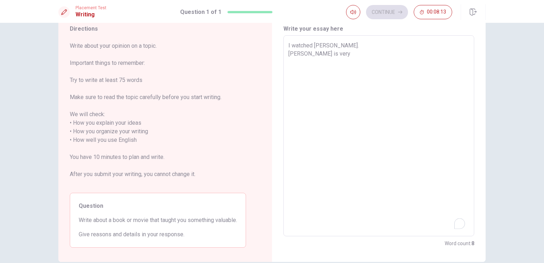
click at [340, 54] on textarea "I watched Harry Potter. Harry Potter is very" at bounding box center [378, 135] width 181 height 189
type textarea "x"
type textarea "I watched Harry Potter. Harry Potter is very"
type textarea "x"
type textarea "I watched Harry Potter. Harry Potter is very b"
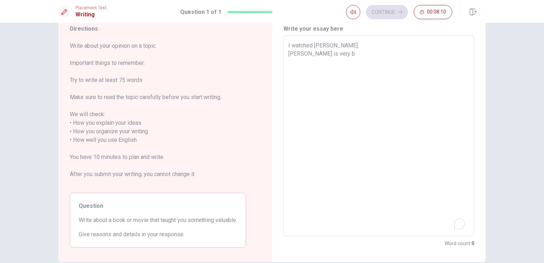
type textarea "x"
type textarea "I watched Harry Potter. Harry Potter is very br"
type textarea "x"
type textarea "I watched Harry Potter. Harry Potter is very bra"
type textarea "x"
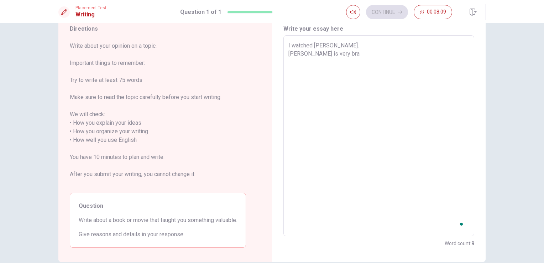
type textarea "I watched Harry Potter. Harry Potter is very brav"
type textarea "x"
type textarea "I watched Harry Potter. Harry Potter is very brave"
type textarea "x"
type textarea "I watched Harry Potter. Harry Potter is very brave"
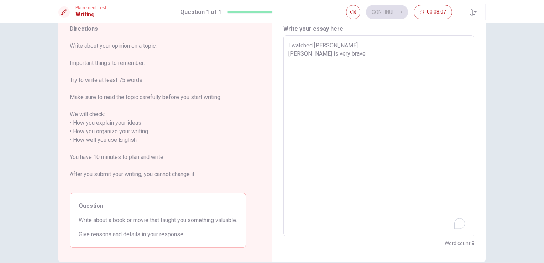
type textarea "x"
type textarea "I watched Harry Potter. Harry Potter is very brave a"
type textarea "x"
type textarea "I watched Harry Potter. Harry Potter is very brave an"
type textarea "x"
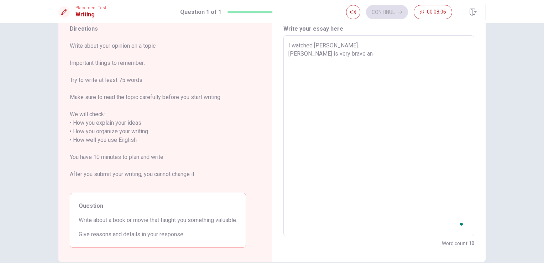
type textarea "I watched Harry Potter. Harry Potter is very brave and"
type textarea "x"
type textarea "I watched Harry Potter. Harry Potter is very brave and"
type textarea "x"
type textarea "I watched Harry Potter. Harry Potter is very brave and c"
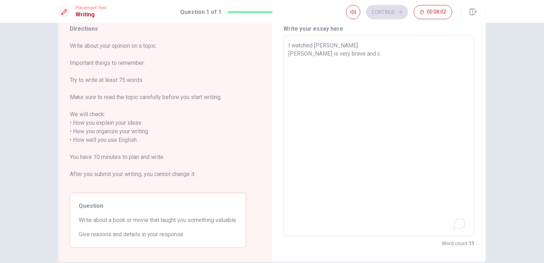
type textarea "x"
type textarea "I watched Harry Potter. Harry Potter is very brave and co"
type textarea "x"
type textarea "I watched Harry Potter. Harry Potter is very brave and coo"
type textarea "x"
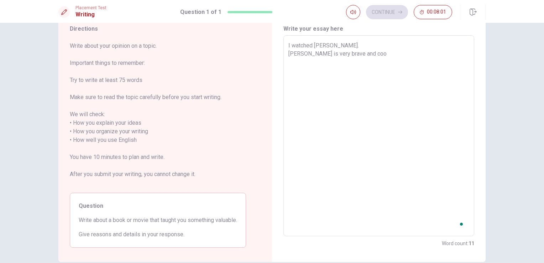
type textarea "I watched Harry Potter. Harry Potter is very brave and cool"
type textarea "x"
type textarea "I watched Harry Potter. Harry Potter is very brave and cool."
type textarea "x"
click at [322, 69] on textarea "I watched Harry Potter. Harry Potter is very brave and cool." at bounding box center [378, 135] width 181 height 189
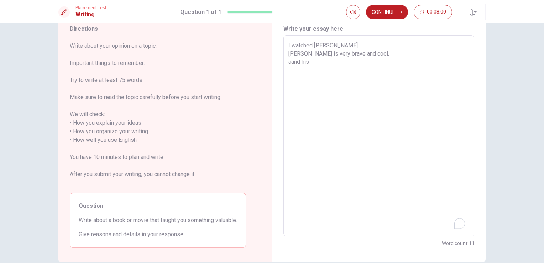
type textarea "I watched Harry Potter. Harry Potter is very brave and cool. aand his f"
type textarea "x"
type textarea "I watched Harry Potter. Harry Potter is very brave and cool. aand his fire"
type textarea "x"
type textarea "I watched Harry Potter. Harry Potter is very brave and cool. aand his firen"
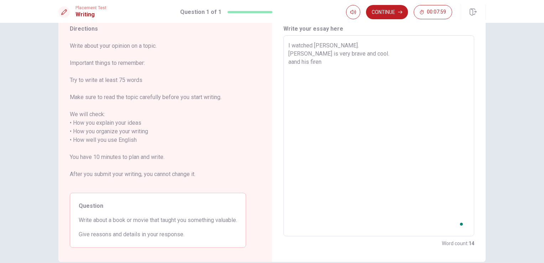
type textarea "x"
type textarea "I watched Harry Potter. Harry Potter is very brave and cool. aand his firend"
type textarea "x"
type textarea "I watched Harry Potter. Harry Potter is very brave and cool. aand his firendx"
type textarea "x"
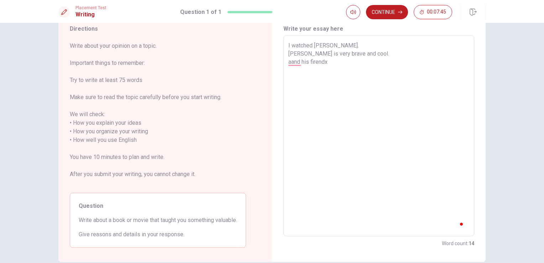
type textarea "I watched Harry Potter. Harry Potter is very brave and cool. aand his firend"
type textarea "x"
type textarea "I watched Harry Potter. Harry Potter is very brave and cool. aand his firen"
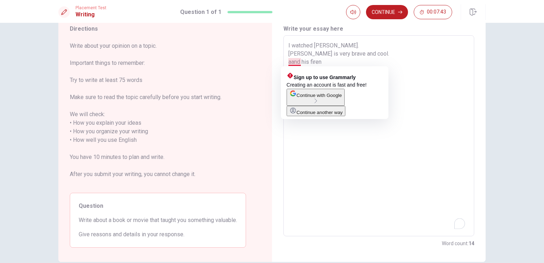
click at [290, 63] on textarea "I watched Harry Potter. Harry Potter is very brave and cool. aand his firen" at bounding box center [378, 135] width 181 height 189
type textarea "x"
type textarea "I watched Harry Potter. Harry Potter is very brave and cool. and his firen"
type textarea "x"
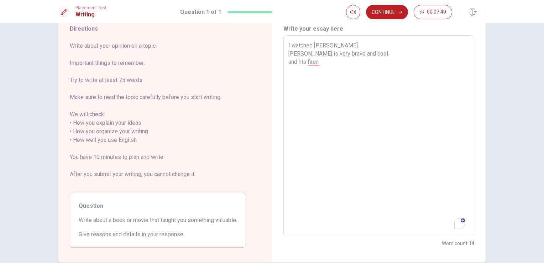
type textarea "I watched Harry Potter. Harry Potter is very brave and cool. nd his firen"
type textarea "x"
type textarea "I watched Harry Potter. Harry Potter is very brave and cool. And his firen"
click at [323, 63] on textarea "I watched Harry Potter. Harry Potter is very brave and cool. And his firen" at bounding box center [378, 135] width 181 height 189
type textarea "x"
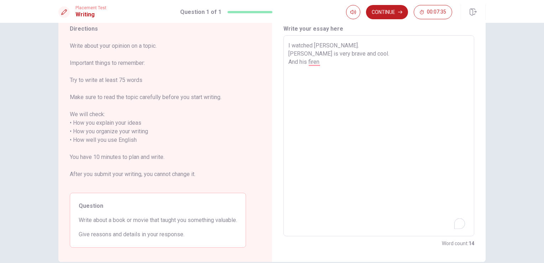
type textarea "I watched Harry Potter. Harry Potter is very brave and cool. And his firend"
type textarea "x"
type textarea "I watched Harry Potter. Harry Potter is very brave and cool. And his firend"
type textarea "x"
type textarea "I watched Harry Potter. Harry Potter is very brave and cool. And his firend s a…"
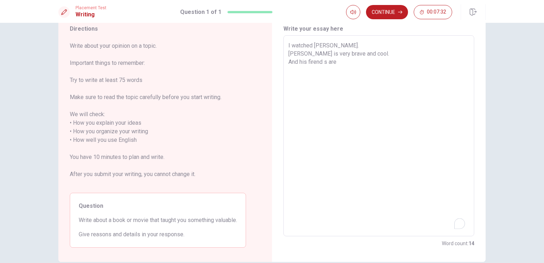
click at [331, 65] on textarea "I watched Harry Potter. Harry Potter is very brave and cool. And his firend" at bounding box center [378, 135] width 181 height 189
type textarea "x"
click at [323, 62] on textarea "I watched Harry Potter. Harry Potter is very brave and cool. And his firend s a…" at bounding box center [378, 135] width 181 height 189
type textarea "I watched Harry Potter. Harry Potter is very brave and cool. And his firends are"
click at [349, 66] on textarea "I watched Harry Potter. Harry Potter is very brave and cool. And his firends are" at bounding box center [378, 135] width 181 height 189
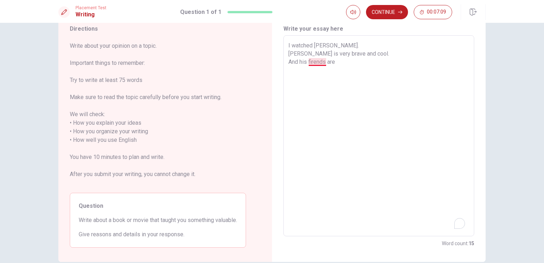
type textarea "x"
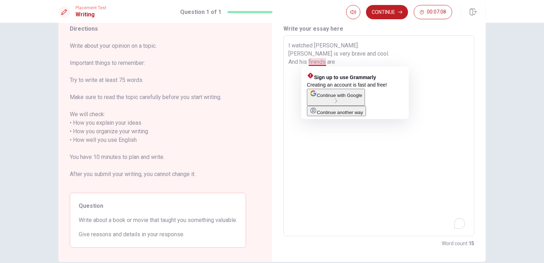
click at [313, 63] on textarea "I watched Harry Potter. Harry Potter is very brave and cool. And his firends are" at bounding box center [378, 135] width 181 height 189
type textarea "I watched Harry Potter. Harry Potter is very brave and cool. And his fiends are"
type textarea "x"
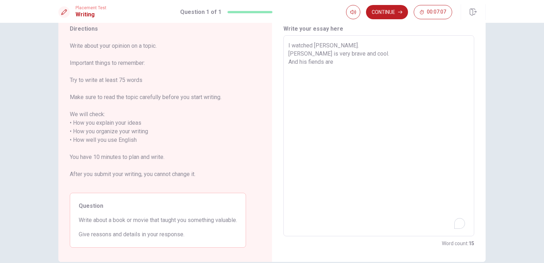
type textarea "I watched Harry Potter. Harry Potter is very brave and cool. And his fends are"
type textarea "x"
type textarea "I watched Harry Potter. Harry Potter is very brave and cool. And his fiends are"
type textarea "x"
type textarea "I watched Harry Potter. Harry Potter is very brave and cool. And his fi=reends …"
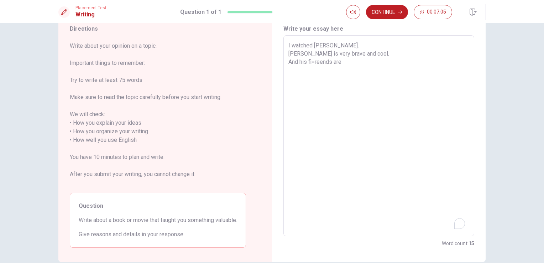
click at [319, 61] on textarea "I watched Harry Potter. Harry Potter is very brave and cool. And his fiends are" at bounding box center [378, 135] width 181 height 189
click at [346, 65] on textarea "I watched Harry Potter. Harry Potter is very brave and cool. And his fiends are" at bounding box center [378, 135] width 181 height 189
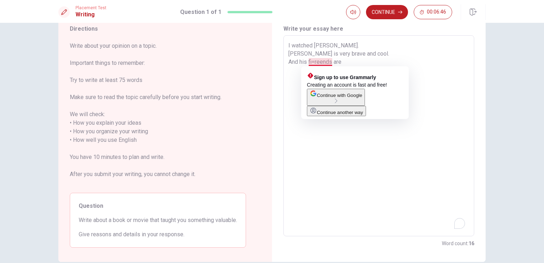
drag, startPoint x: 308, startPoint y: 60, endPoint x: 326, endPoint y: 63, distance: 18.3
click at [326, 63] on textarea "I watched Harry Potter. Harry Potter is very brave and cool. And his fi=reends …" at bounding box center [378, 135] width 181 height 189
type textarea "x"
type textarea "I watched Harry Potter. Harry Potter is very brave and cool. And his frs are"
type textarea "x"
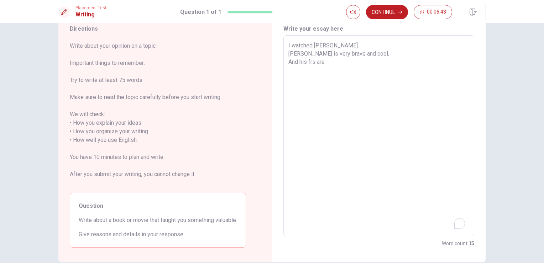
type textarea "I watched Harry Potter. Harry Potter is very brave and cool. And his fris are"
type textarea "x"
type textarea "I watched Harry Potter. Harry Potter is very brave and cool. And his fries are"
type textarea "x"
type textarea "I watched Harry Potter. Harry Potter is very brave and cool. And his friens are"
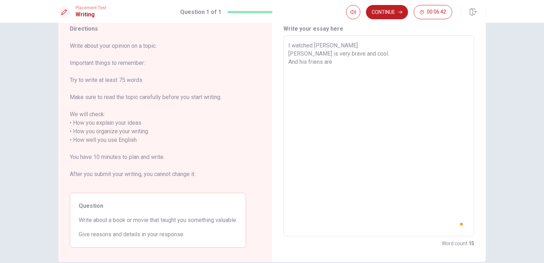
type textarea "x"
type textarea "I watched Harry Potter. Harry Potter is very brave and cool. And his friends are"
click at [344, 64] on textarea "I watched Harry Potter. Harry Potter is very brave and cool. And his friends are" at bounding box center [378, 135] width 181 height 189
type textarea "x"
type textarea "I watched Harry Potter. Harry Potter is very brave and cool. And his friends are"
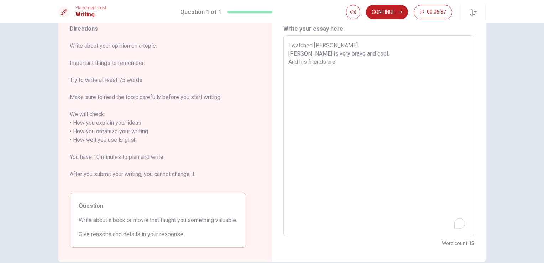
type textarea "x"
type textarea "I watched Harry Potter. Harry Potter is very brave and cool. And his friends ar…"
type textarea "x"
type textarea "I watched Harry Potter. Harry Potter is very brave and cool. And his friends ar…"
type textarea "x"
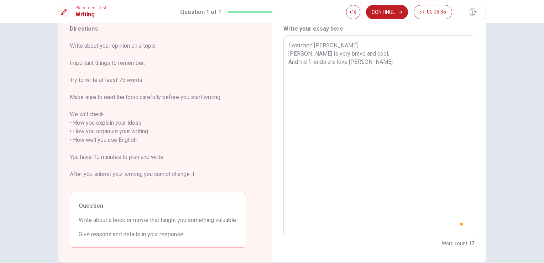
type textarea "I watched Harry Potter. Harry Potter is very brave and cool. And his friends ar…"
type textarea "x"
type textarea "I watched Harry Potter. Harry Potter is very brave and cool. And his friends ar…"
type textarea "x"
type textarea "I watched Harry Potter. Harry Potter is very brave and cool. And his friends ar…"
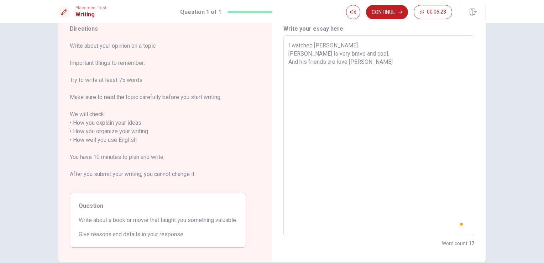
type textarea "x"
type textarea "I watched Harry Potter. Harry Potter is very brave and cool. And his friends ar…"
type textarea "x"
type textarea "I watched Harry Potter. Harry Potter is very brave and cool. And his friends ar…"
type textarea "x"
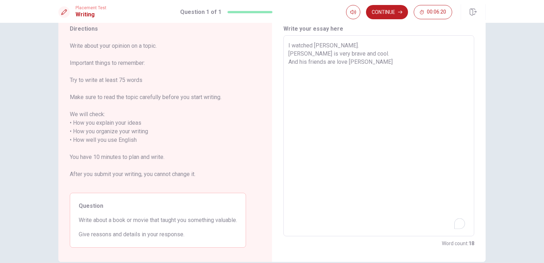
type textarea "I watched Harry Potter. Harry Potter is very brave and cool. And his friends ar…"
type textarea "x"
type textarea "I watched Harry Potter. Harry Potter is very brave and cool. And his friends ar…"
type textarea "x"
type textarea "I watched Harry Potter. Harry Potter is very brave and cool. And his friends ar…"
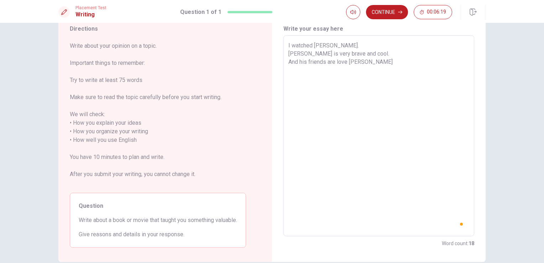
type textarea "x"
type textarea "I watched Harry Potter. Harry Potter is very brave and cool. And his friends ar…"
type textarea "x"
type textarea "I watched Harry Potter. Harry Potter is very brave and cool. And his friends ar…"
type textarea "x"
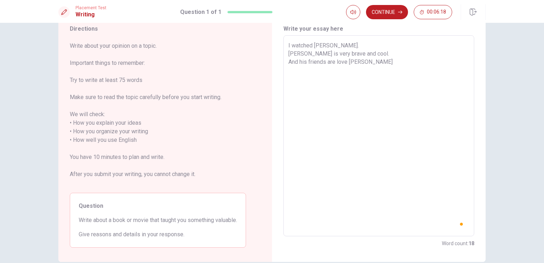
type textarea "I watched Harry Potter. Harry Potter is very brave and cool. And his friends ar…"
type textarea "x"
type textarea "I watched Harry Potter. Harry Potter is very brave and cool. And his friends ar…"
type textarea "x"
type textarea "I watched Harry Potter. Harry Potter is very brave and cool. And his friends ar…"
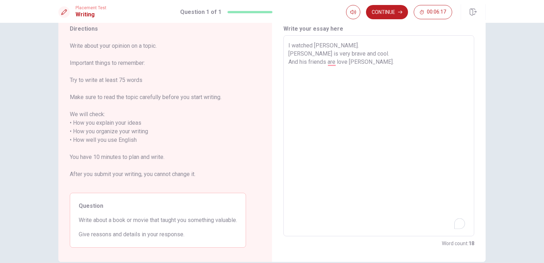
type textarea "x"
type textarea "I watched Harry Potter. Harry Potter is very brave and cool. And his friends ar…"
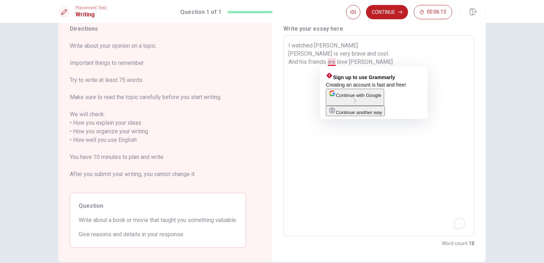
click at [333, 63] on textarea "I watched Harry Potter. Harry Potter is very brave and cool. And his friends ar…" at bounding box center [378, 135] width 181 height 189
type textarea "x"
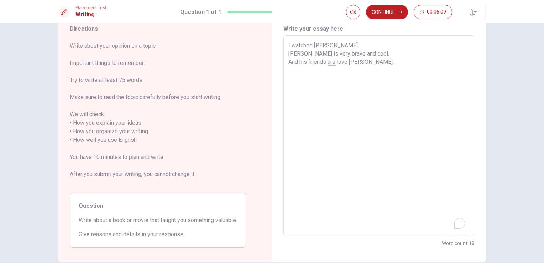
click at [305, 75] on textarea "I watched Harry Potter. Harry Potter is very brave and cool. And his friends ar…" at bounding box center [378, 135] width 181 height 189
click at [336, 62] on textarea "I watched Harry Potter. Harry Potter is very brave and cool. And his friends ar…" at bounding box center [378, 135] width 181 height 189
type textarea "I watched Harry Potter. Harry Potter is very brave and cool. And his friends ar…"
click at [304, 77] on textarea "I watched Harry Potter. Harry Potter is very brave and cool. And his friends ar…" at bounding box center [378, 135] width 181 height 189
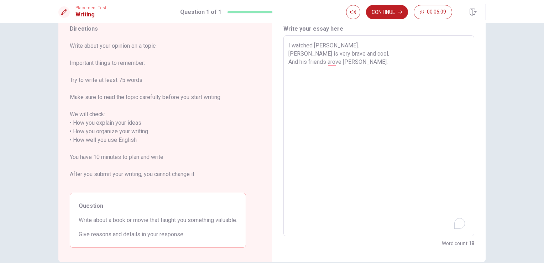
click at [304, 77] on textarea "I watched Harry Potter. Harry Potter is very brave and cool. And his friends ar…" at bounding box center [378, 135] width 181 height 189
type textarea "x"
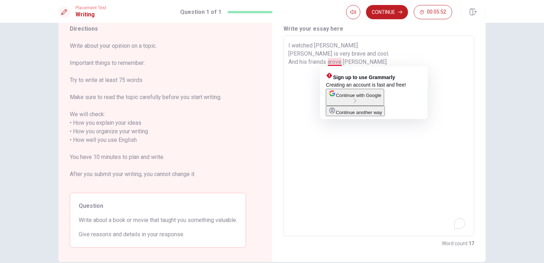
click at [331, 62] on textarea "I watched Harry Potter. Harry Potter is very brave and cool. And his friends ar…" at bounding box center [378, 135] width 181 height 189
type textarea "I watched Harry Potter. Harry Potter is very brave and cool. And his friends ao…"
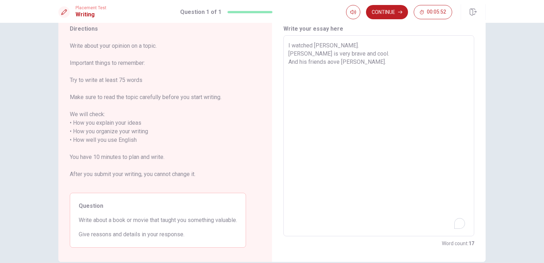
type textarea "x"
type textarea "I watched Harry Potter. Harry Potter is very brave and cool. And his friends ov…"
type textarea "x"
type textarea "I watched Harry Potter. Harry Potter is very brave and cool. And his friends lo…"
click at [323, 75] on textarea "I watched Harry Potter. Harry Potter is very brave and cool. And his friends lo…" at bounding box center [378, 135] width 181 height 189
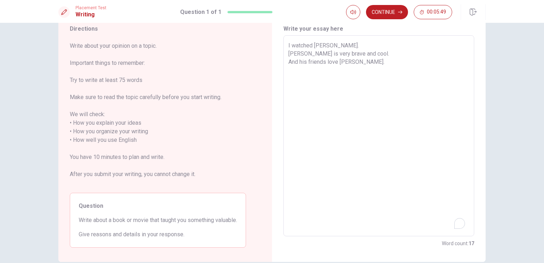
type textarea "x"
type textarea "I watched Harry Potter. Harry Potter is very brave and cool. And his friends lo…"
type textarea "x"
type textarea "I watched Harry Potter. Harry Potter is very brave and cool. And his friends lo…"
type textarea "x"
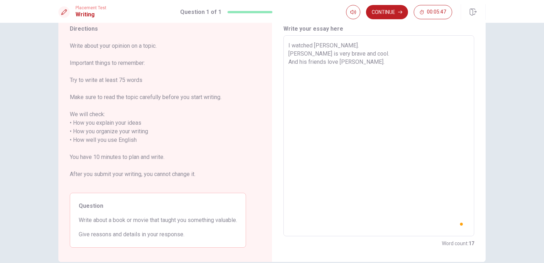
type textarea "I watched Harry Potter. Harry Potter is very brave and cool. And his friends lo…"
click at [337, 68] on textarea "I watched Harry Potter. Harry Potter is very brave and cool. And his friends lo…" at bounding box center [378, 135] width 181 height 189
click at [377, 77] on textarea "I watched Harry Potter. Harry Potter is very brave and cool. And his friends lo…" at bounding box center [378, 135] width 181 height 189
click at [334, 69] on textarea "I watched Harry Potter. Harry Potter is very brave and cool. And his friends lo…" at bounding box center [378, 135] width 181 height 189
click at [414, 66] on textarea "I watched Harry Potter. Harry Potter is very brave and cool. And his friends lo…" at bounding box center [378, 135] width 181 height 189
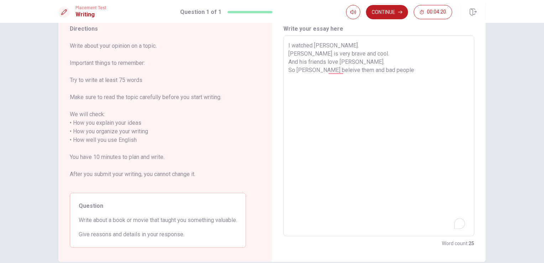
click at [289, 47] on textarea "I watched Harry Potter. Harry Potter is very brave and cool. And his friends lo…" at bounding box center [378, 135] width 181 height 189
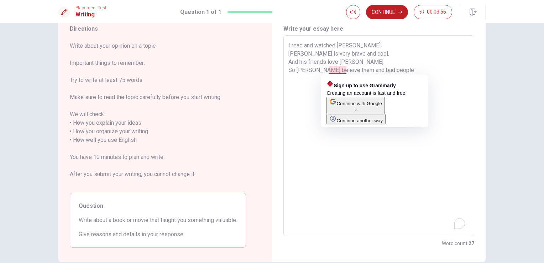
click at [336, 69] on textarea "I read and watched Harry Potter. Harry Potter is very brave and cool. And his f…" at bounding box center [378, 135] width 181 height 189
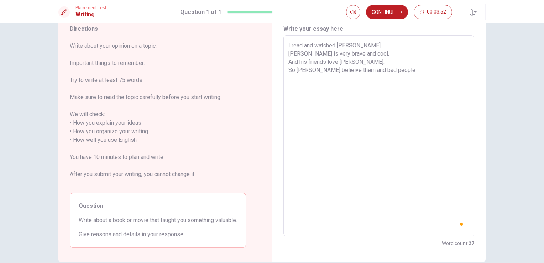
click at [326, 70] on textarea "I read and watched Harry Potter. Harry Potter is very brave and cool. And his f…" at bounding box center [378, 135] width 181 height 189
click at [415, 72] on textarea "I read and watched Harry Potter. Harry Potter is very brave and cool. And his f…" at bounding box center [378, 135] width 181 height 189
click at [409, 70] on textarea "I read and watched Harry Potter. Harry Potter is very brave and cool. And his f…" at bounding box center [378, 135] width 181 height 189
click at [371, 70] on textarea "I read and watched Harry Potter. Harry Potter is very brave and cool. And his f…" at bounding box center [378, 135] width 181 height 189
click at [437, 73] on textarea "I read and watched Harry Potter. Harry Potter is very brave and cool. And his f…" at bounding box center [378, 135] width 181 height 189
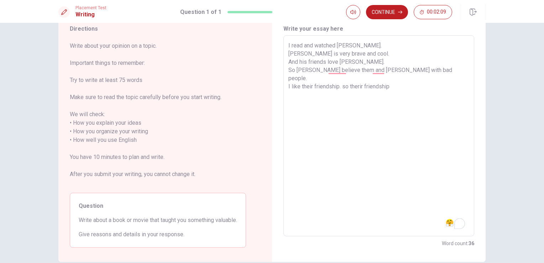
click at [361, 80] on textarea "I read and watched Harry Potter. Harry Potter is very brave and cool. And his f…" at bounding box center [378, 135] width 181 height 189
click at [395, 80] on textarea "I read and watched Harry Potter. Harry Potter is very brave and cool. And his f…" at bounding box center [378, 135] width 181 height 189
click at [391, 78] on textarea "I read and watched Harry Potter. Harry Potter is very brave and cool. And his f…" at bounding box center [378, 135] width 181 height 189
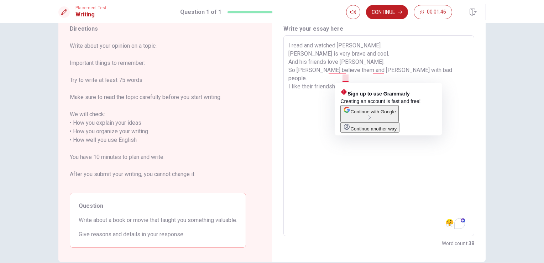
click at [343, 78] on textarea "I read and watched Harry Potter. Harry Potter is very brave and cool. And his f…" at bounding box center [378, 135] width 181 height 189
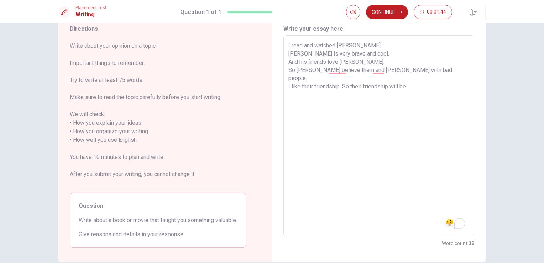
click at [347, 79] on textarea "I read and watched Harry Potter. Harry Potter is very brave and cool. And his f…" at bounding box center [378, 135] width 181 height 189
click at [414, 80] on textarea "I read and watched Harry Potter. Harry Potter is very brave and cool. And his f…" at bounding box center [378, 135] width 181 height 189
click at [351, 79] on textarea "I read and watched Harry Potter. Harry Potter is very brave and cool. And his f…" at bounding box center [378, 135] width 181 height 189
click at [448, 79] on textarea "I read and watched Harry Potter. Harry Potter is very brave and cool. And his f…" at bounding box center [378, 135] width 181 height 189
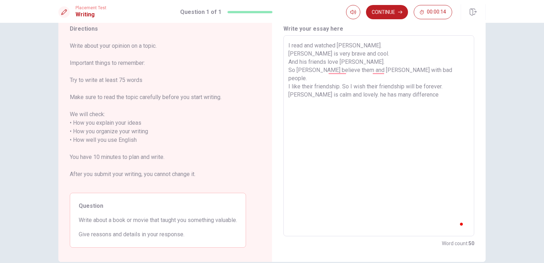
click at [359, 88] on textarea "I read and watched Harry Potter. Harry Potter is very brave and cool. And his f…" at bounding box center [378, 135] width 181 height 189
click at [422, 88] on textarea "I read and watched Harry Potter. Harry Potter is very brave and cool. And his f…" at bounding box center [378, 135] width 181 height 189
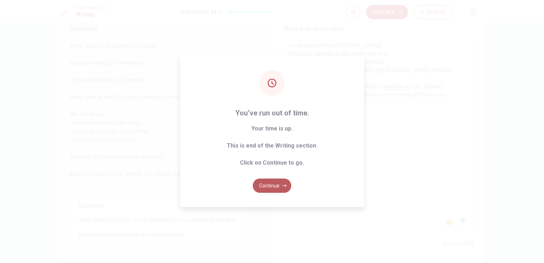
click at [272, 183] on button "Continue" at bounding box center [272, 185] width 38 height 14
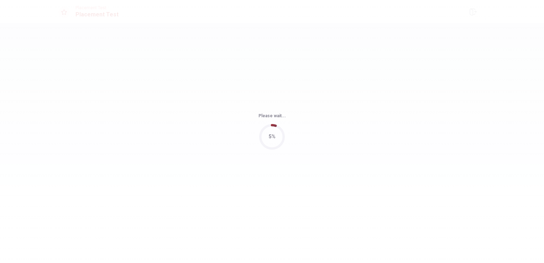
scroll to position [0, 0]
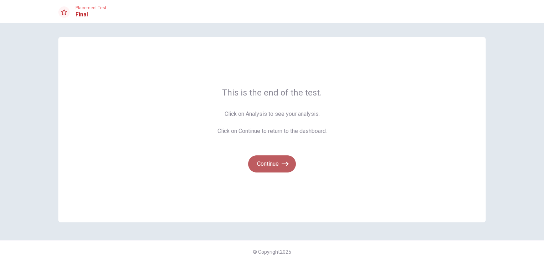
click at [271, 158] on button "Continue" at bounding box center [272, 163] width 48 height 17
